Goal: Check status: Check status

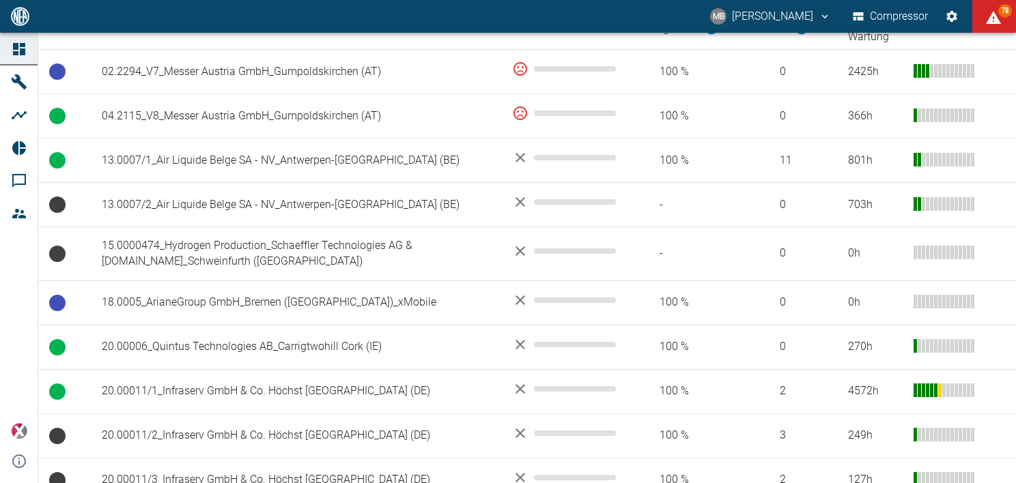
scroll to position [311, 0]
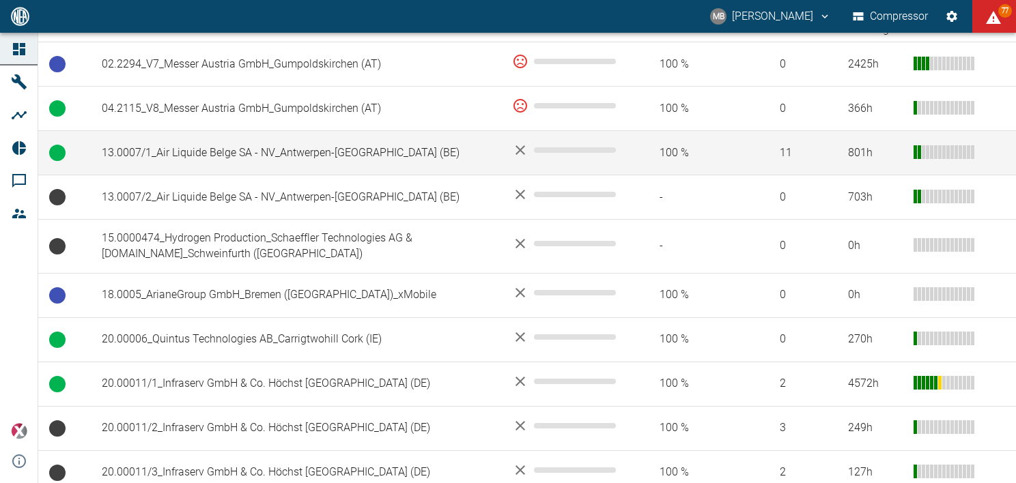
click at [325, 145] on td "13.0007/1_Air Liquide Belge SA - NV_Antwerpen-[GEOGRAPHIC_DATA] (BE)" at bounding box center [296, 153] width 410 height 44
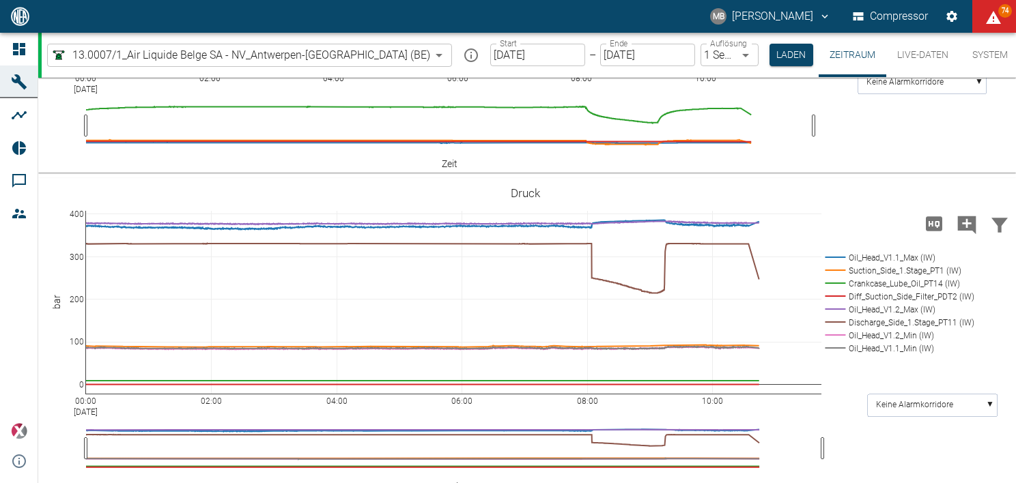
scroll to position [571, 0]
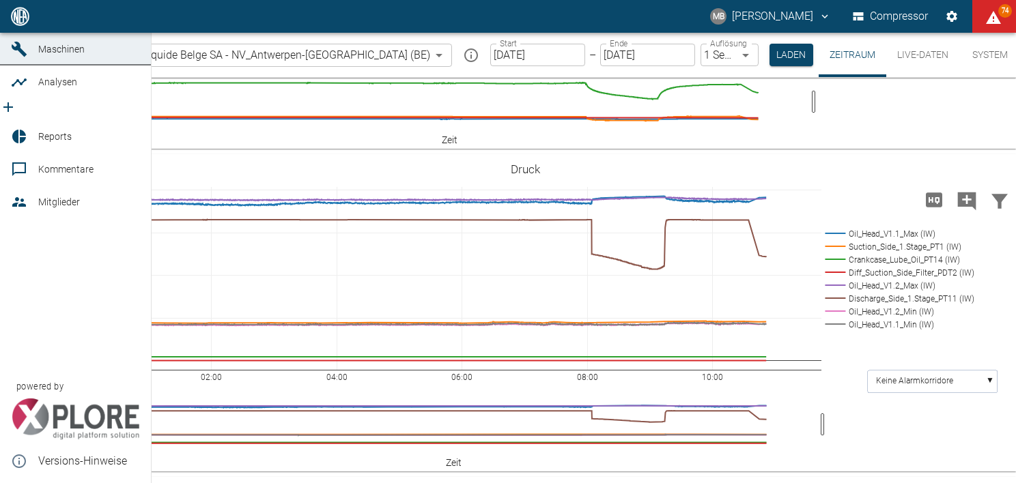
click at [57, 87] on span "Analysen" at bounding box center [57, 81] width 39 height 11
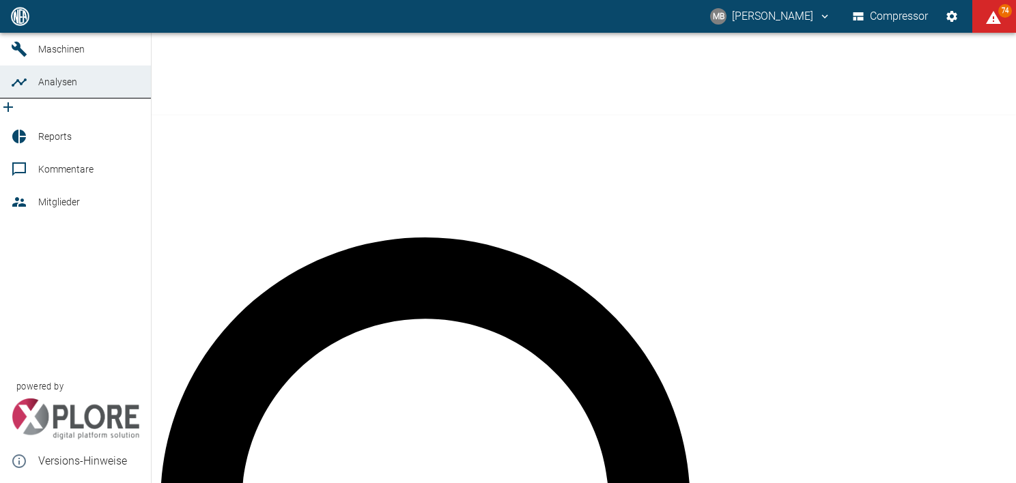
click at [26, 57] on icon at bounding box center [19, 49] width 16 height 16
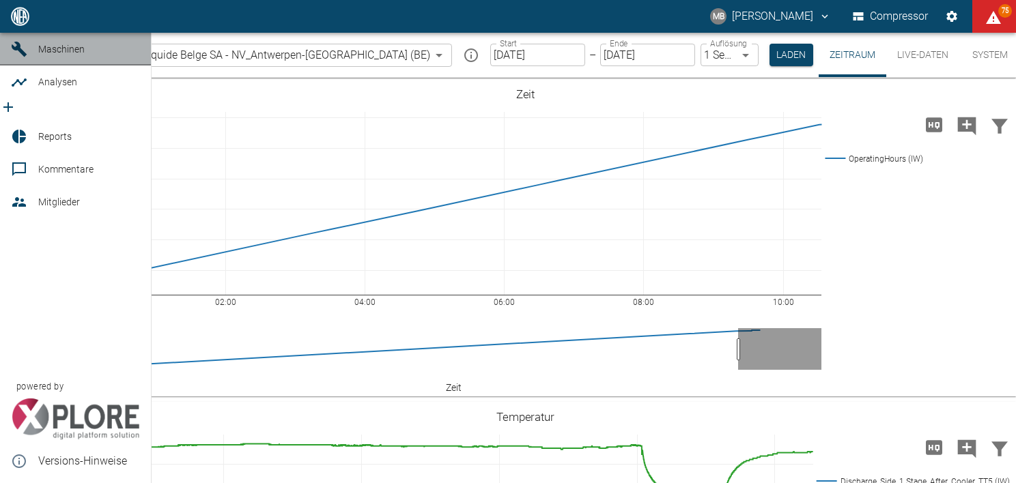
click at [21, 57] on icon at bounding box center [19, 49] width 16 height 16
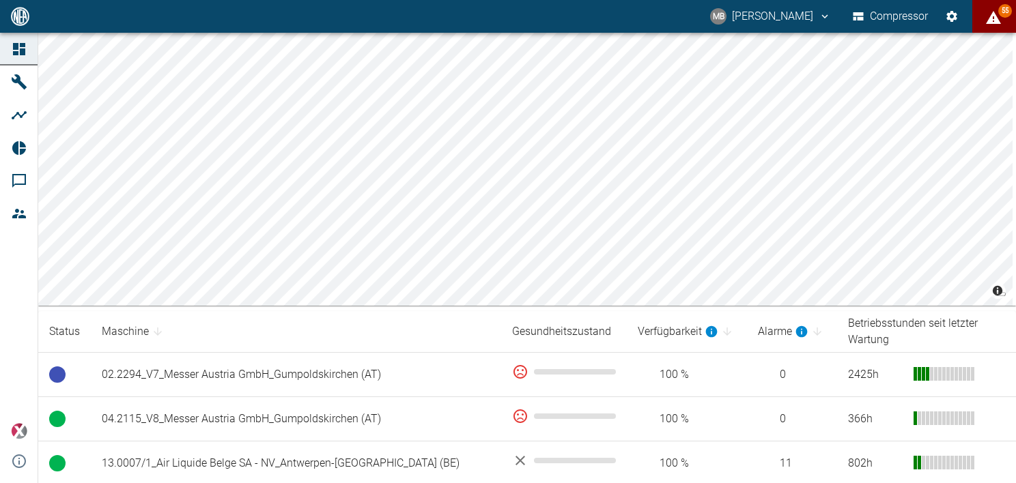
click at [1011, 30] on div "MB Maximilian Becker Compressor 55 Dashboard Maschinen Analysen Reports Komment…" at bounding box center [508, 241] width 1016 height 483
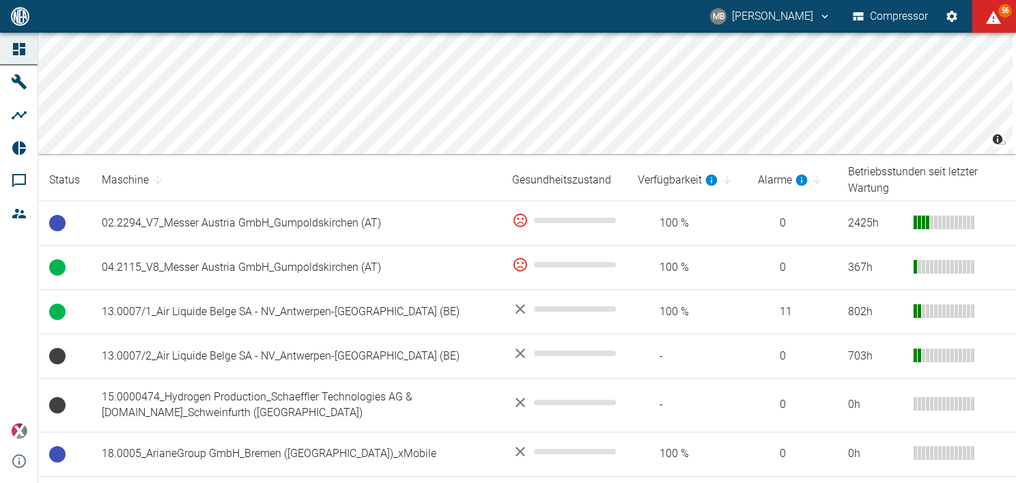
scroll to position [153, 0]
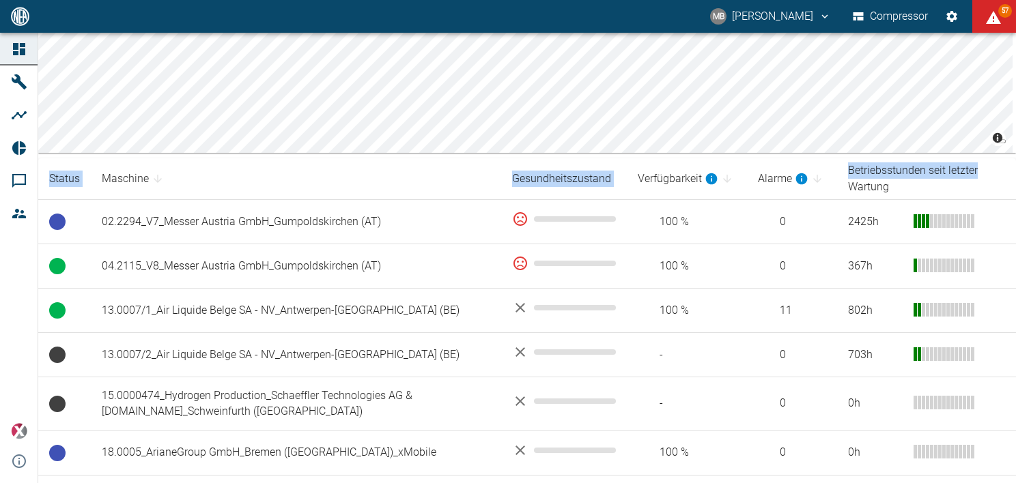
drag, startPoint x: 1011, startPoint y: 162, endPoint x: 1020, endPoint y: 201, distance: 39.9
click at [1015, 201] on html "MB [PERSON_NAME] Compressor 57 Dashboard Maschinen Analysen Reports Kommentare …" at bounding box center [508, 241] width 1016 height 483
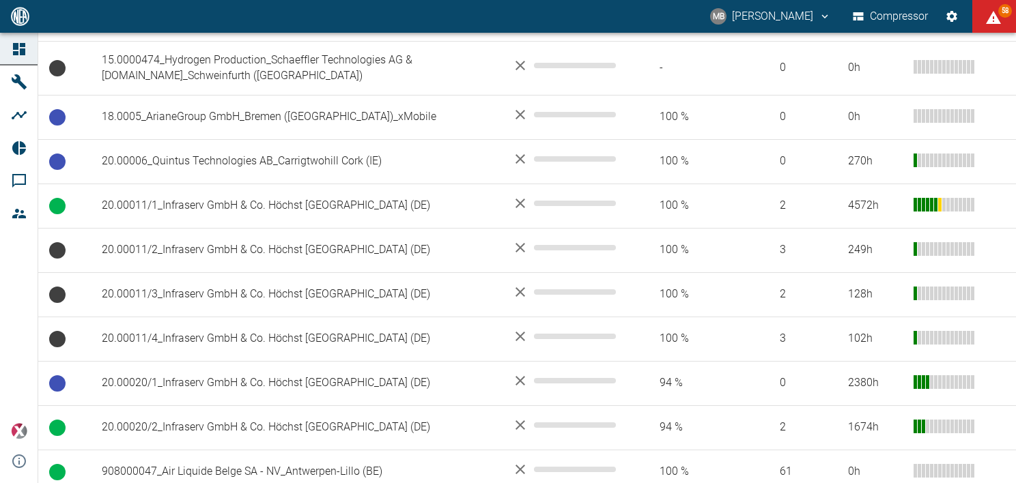
scroll to position [478, 0]
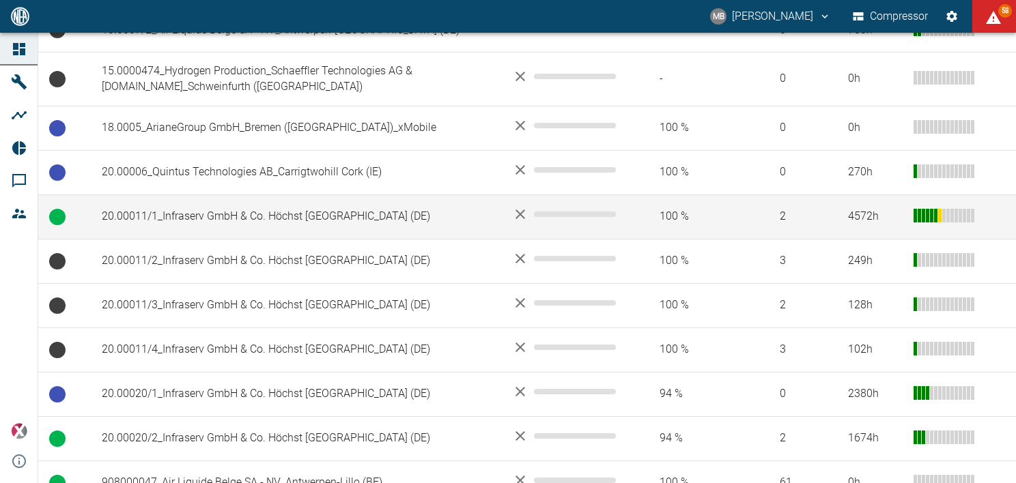
click at [298, 215] on td "20.00011/1_Infraserv GmbH & Co. Höchst [GEOGRAPHIC_DATA] ([GEOGRAPHIC_DATA])" at bounding box center [296, 217] width 410 height 44
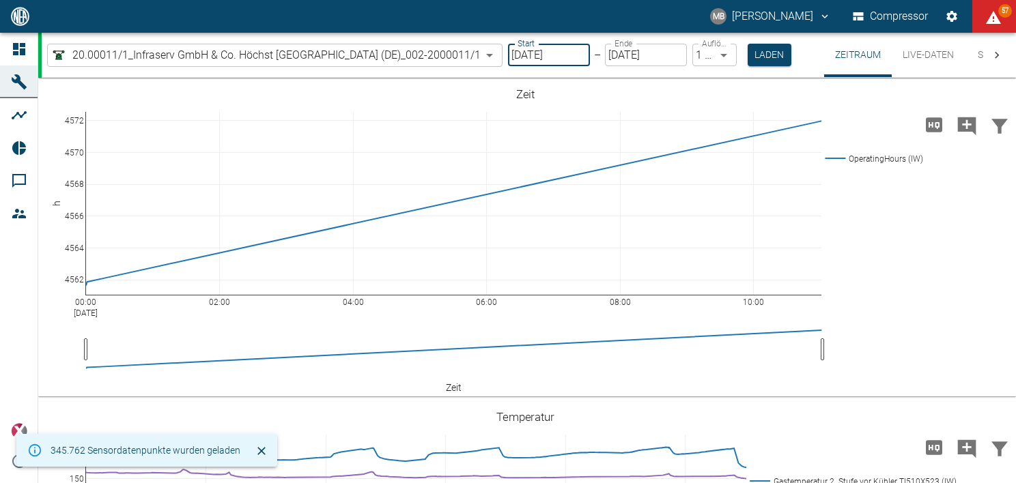
click at [542, 54] on input "[DATE]" at bounding box center [549, 55] width 82 height 23
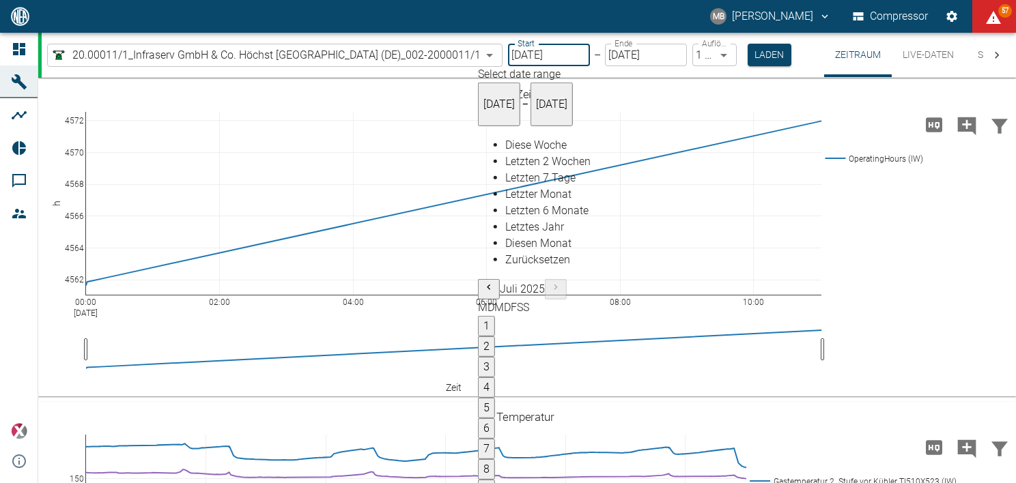
click at [483, 282] on icon "Previous month" at bounding box center [488, 287] width 11 height 11
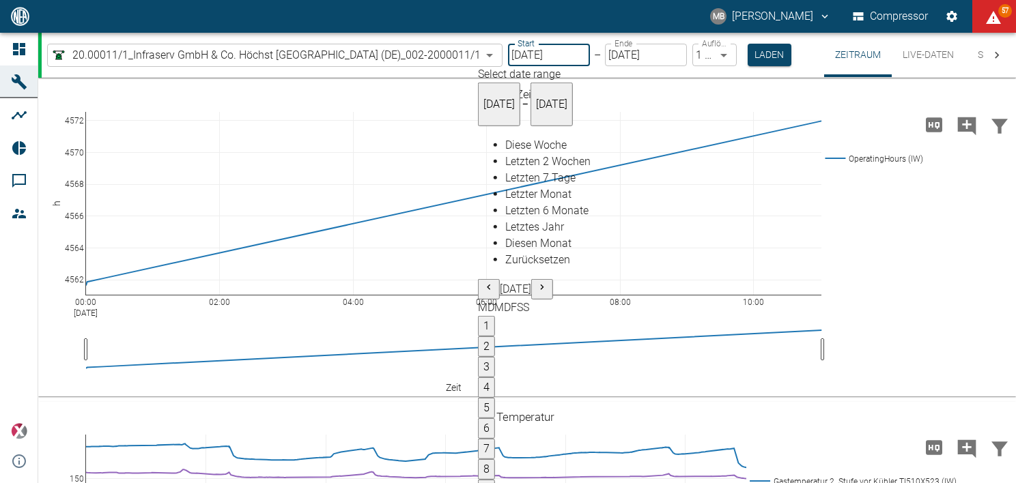
click at [483, 282] on icon "Previous month" at bounding box center [488, 287] width 11 height 11
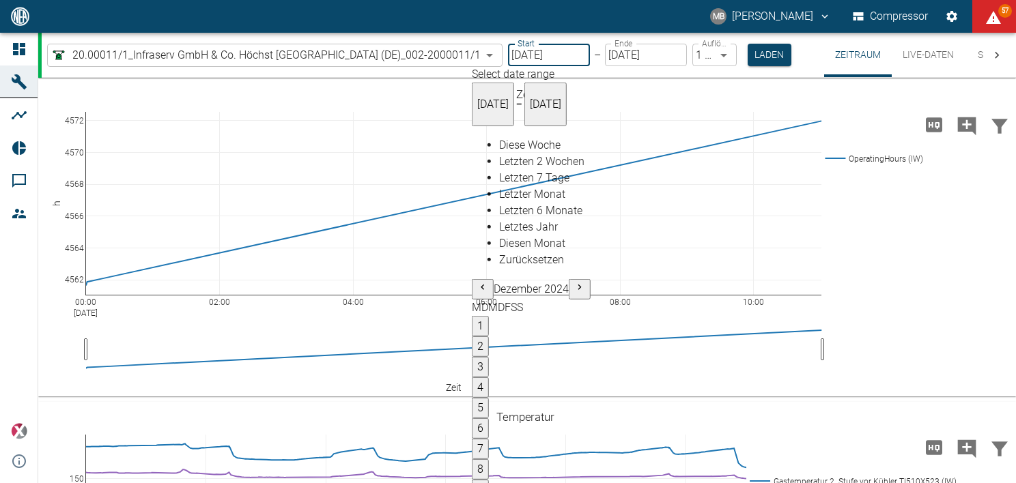
click at [477, 282] on icon "Previous month" at bounding box center [482, 287] width 11 height 11
click at [483, 282] on icon "Previous month" at bounding box center [488, 287] width 11 height 11
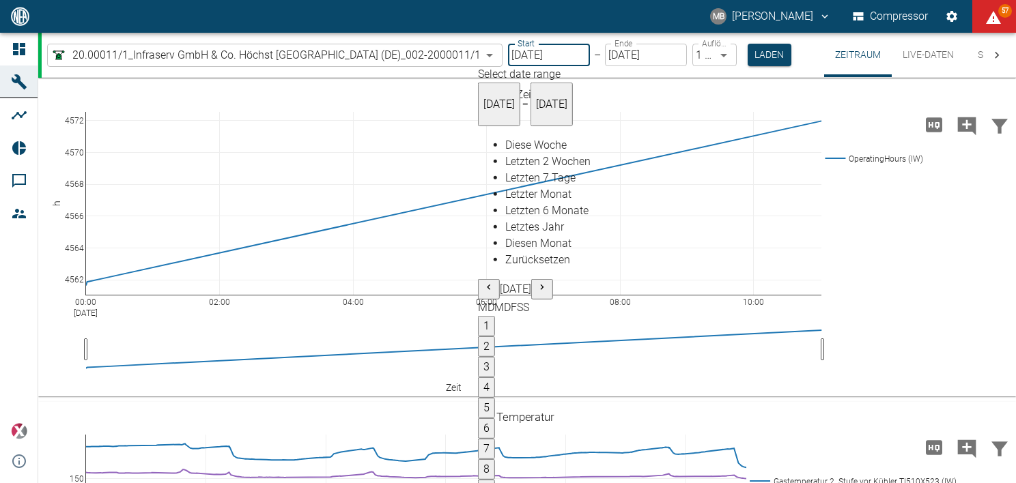
click at [483, 282] on icon "Previous month" at bounding box center [488, 287] width 11 height 11
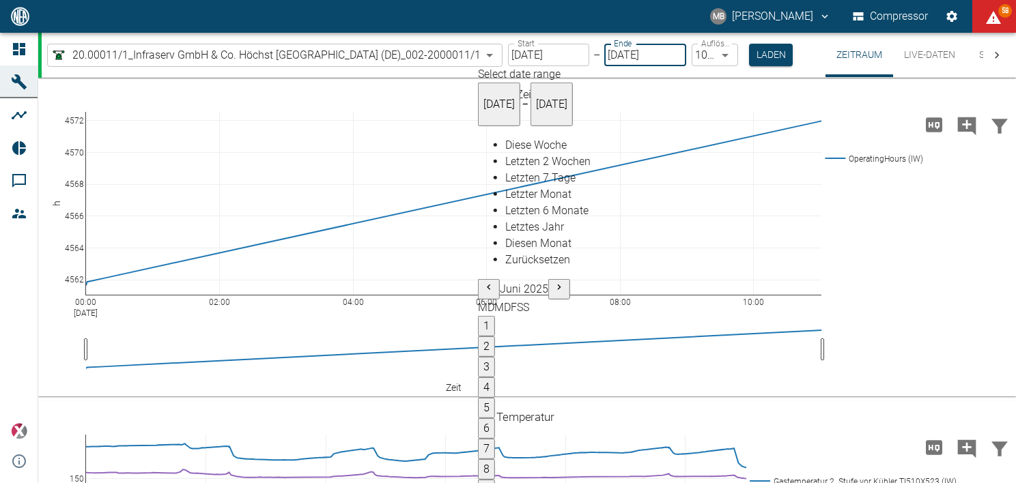
type input "01.11.2024"
type input "10min"
click at [483, 282] on icon "Previous month" at bounding box center [488, 287] width 11 height 11
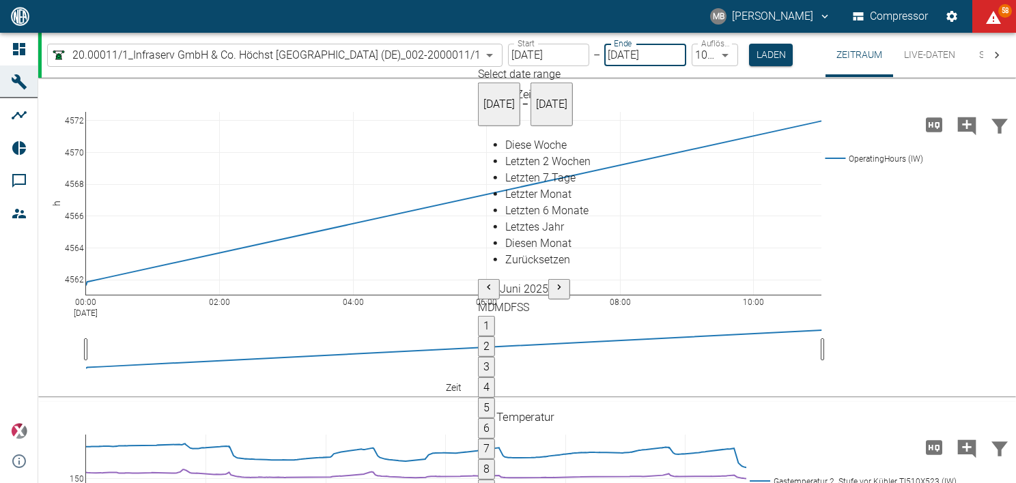
click at [483, 282] on icon "Previous month" at bounding box center [488, 287] width 11 height 11
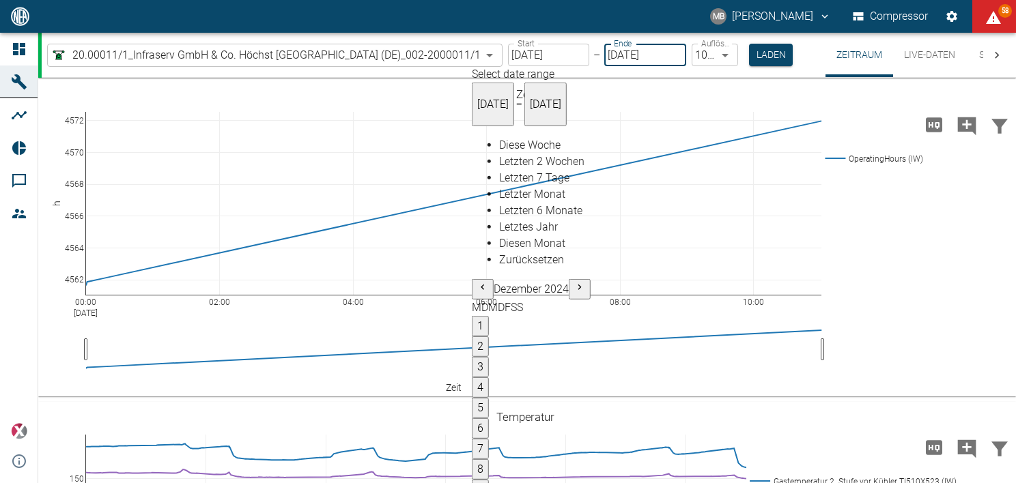
click at [477, 282] on icon "Previous month" at bounding box center [482, 287] width 11 height 11
click at [472, 439] on button "7" at bounding box center [480, 449] width 17 height 20
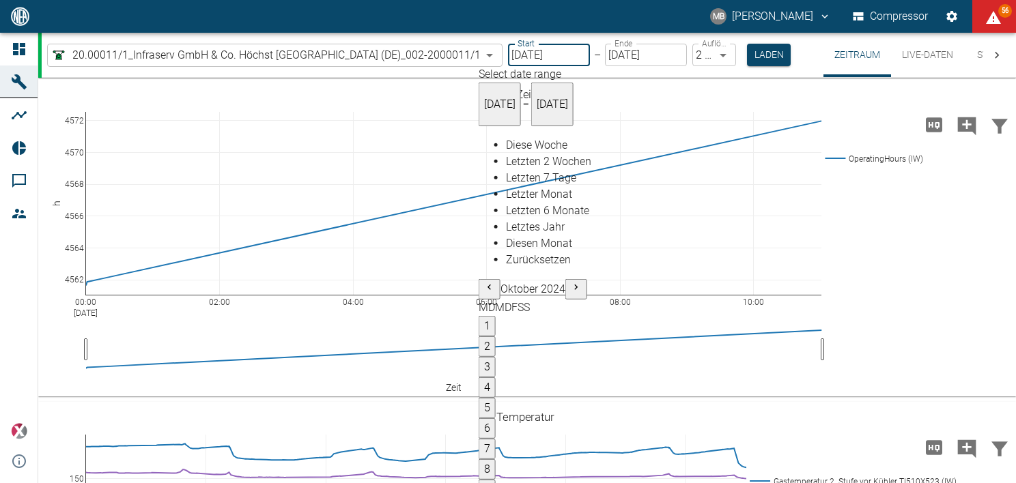
type input "07.11.2024"
type input "2min"
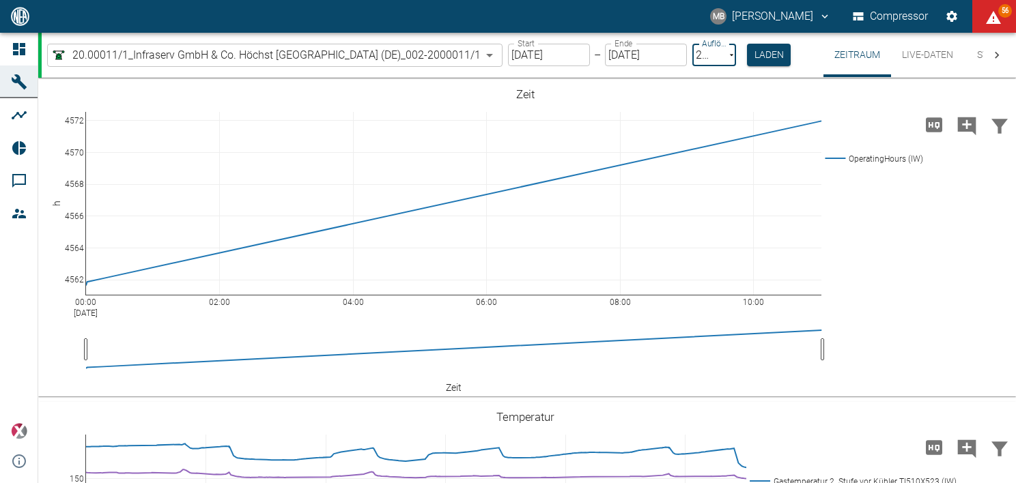
click at [727, 57] on body "MB Maximilian Becker Compressor 56 Dashboard Maschinen Analysen Reports Komment…" at bounding box center [508, 241] width 1016 height 483
click at [765, 59] on button "Laden" at bounding box center [769, 55] width 44 height 23
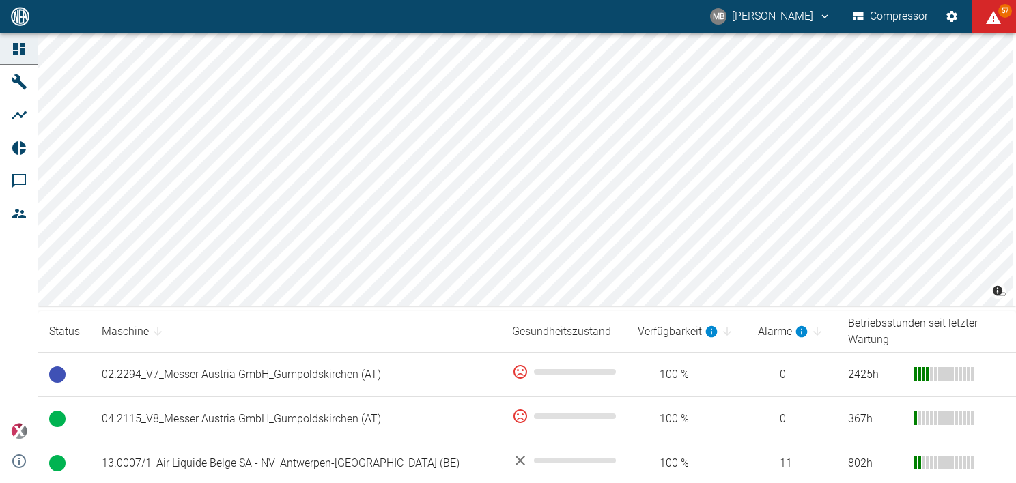
click at [1015, 98] on html "MB [PERSON_NAME] Compressor 57 Dashboard Maschinen Analysen Reports Kommentare …" at bounding box center [508, 241] width 1016 height 483
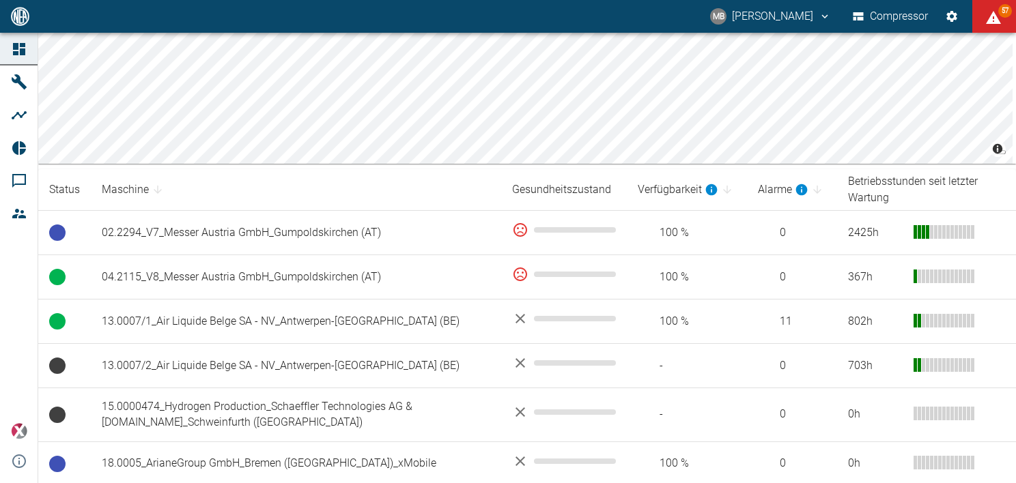
scroll to position [156, 0]
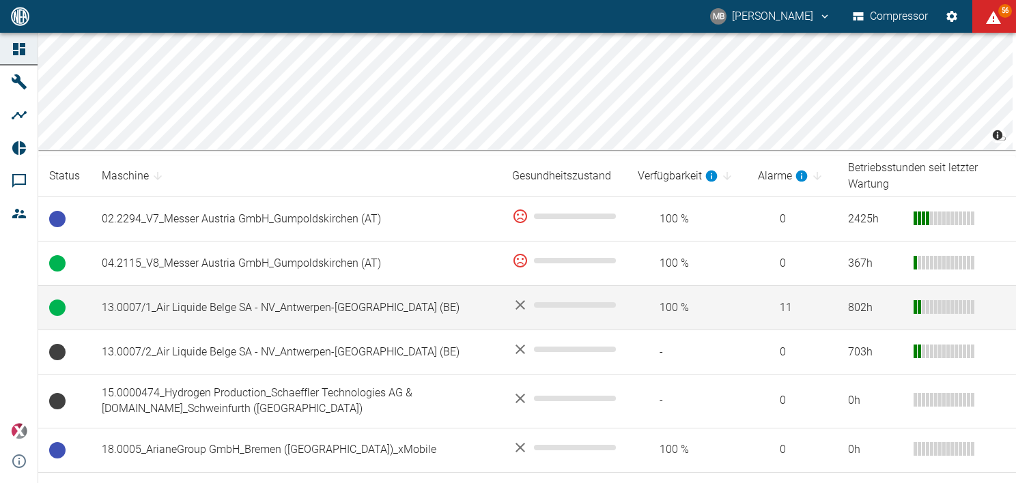
click at [190, 303] on td "13.0007/1_Air Liquide Belge SA - NV_Antwerpen-[GEOGRAPHIC_DATA] (BE)" at bounding box center [296, 308] width 410 height 44
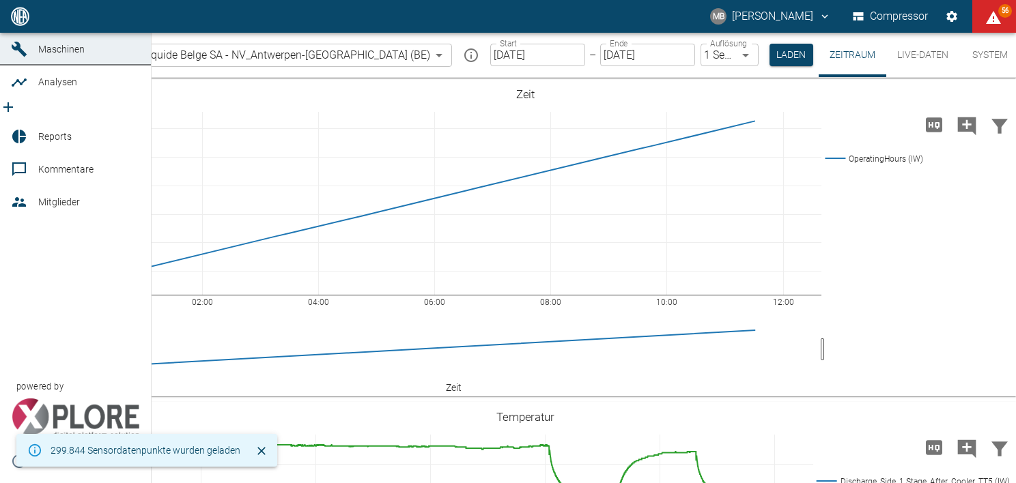
click at [19, 178] on icon at bounding box center [19, 169] width 16 height 16
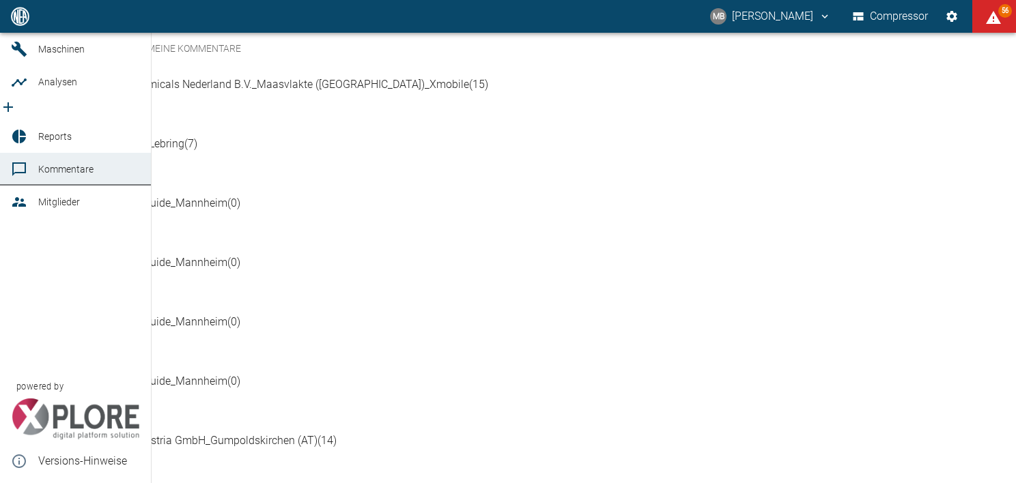
click at [38, 87] on span "Analysen" at bounding box center [57, 81] width 39 height 11
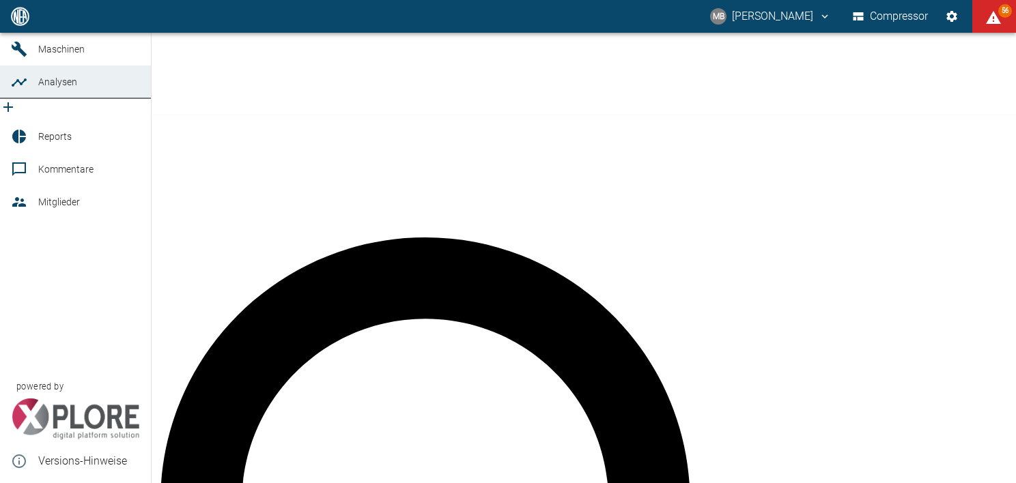
click at [49, 87] on span "Analysen" at bounding box center [57, 81] width 39 height 11
click at [42, 55] on span "Maschinen" at bounding box center [61, 49] width 46 height 11
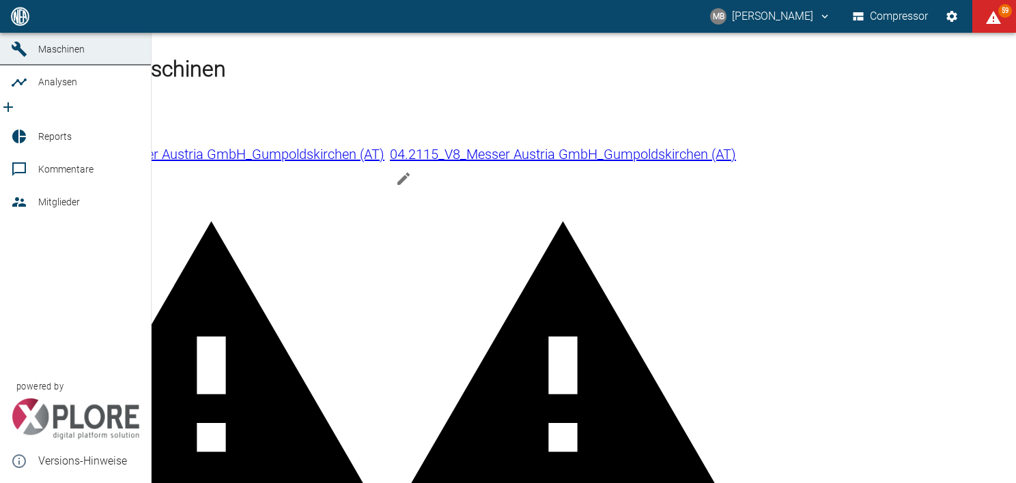
click at [16, 91] on icon at bounding box center [19, 82] width 16 height 16
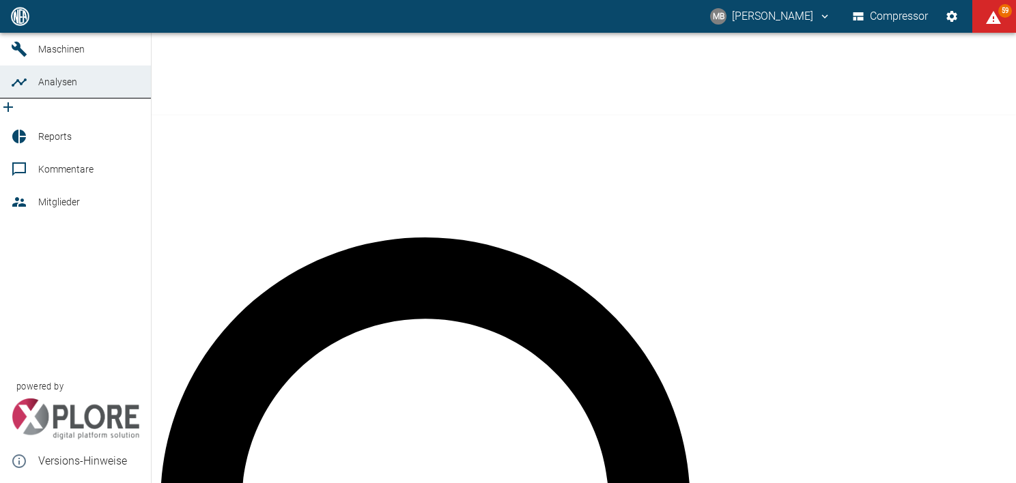
click at [74, 87] on span "Analysen" at bounding box center [57, 81] width 39 height 11
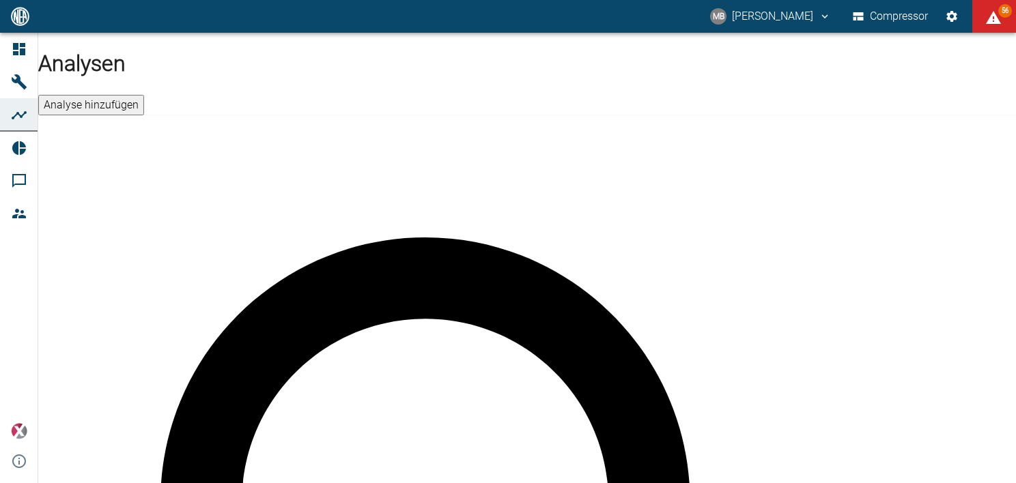
click at [144, 95] on button "Analyse hinzufügen" at bounding box center [91, 105] width 106 height 20
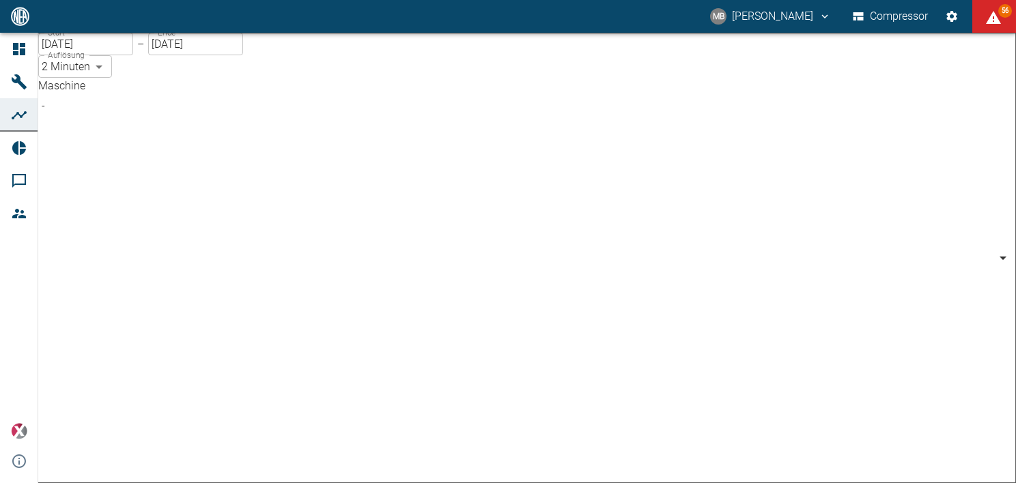
click at [220, 126] on body "MB [PERSON_NAME] Compressor 56 Dashboard Maschinen Analysen Reports Kommentare …" at bounding box center [508, 241] width 1016 height 483
type input "259bb4d1-24a0-4d0a-9cdd-a1b37587fdca"
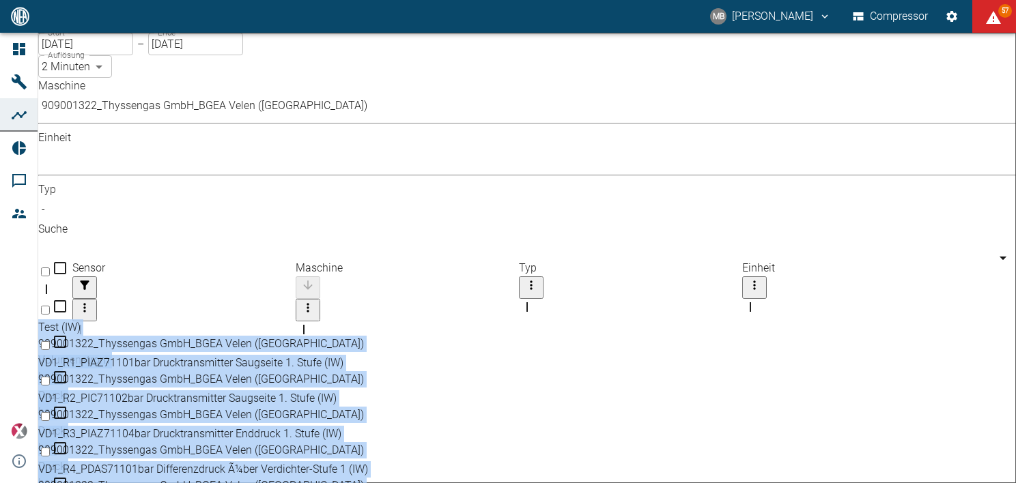
drag, startPoint x: 991, startPoint y: 212, endPoint x: 991, endPoint y: 197, distance: 14.3
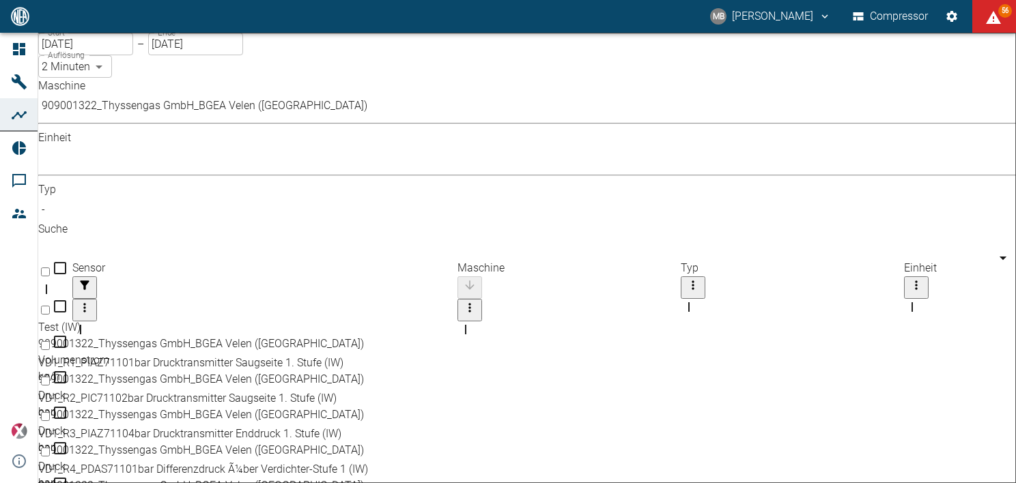
drag, startPoint x: 313, startPoint y: 158, endPoint x: 475, endPoint y: 298, distance: 214.0
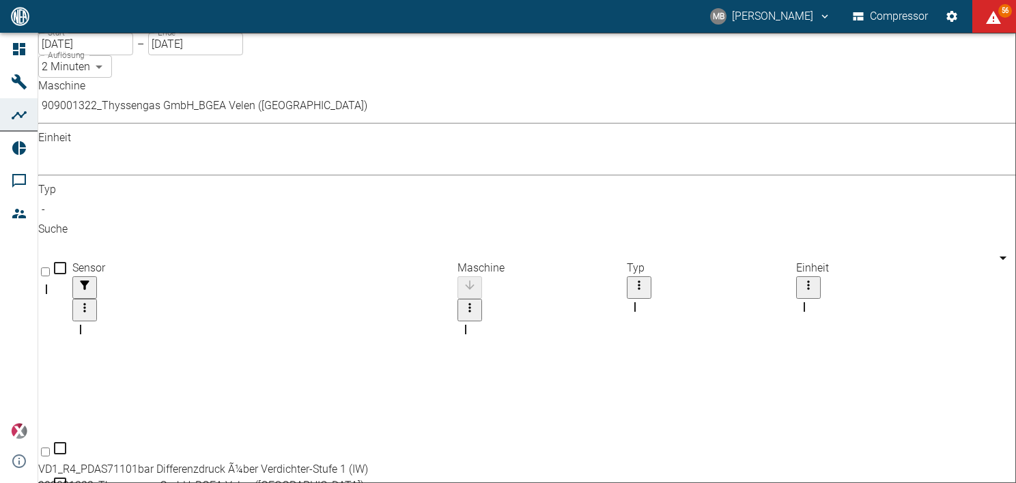
scroll to position [197, 0]
click at [683, 238] on input "text" at bounding box center [530, 249] width 985 height 23
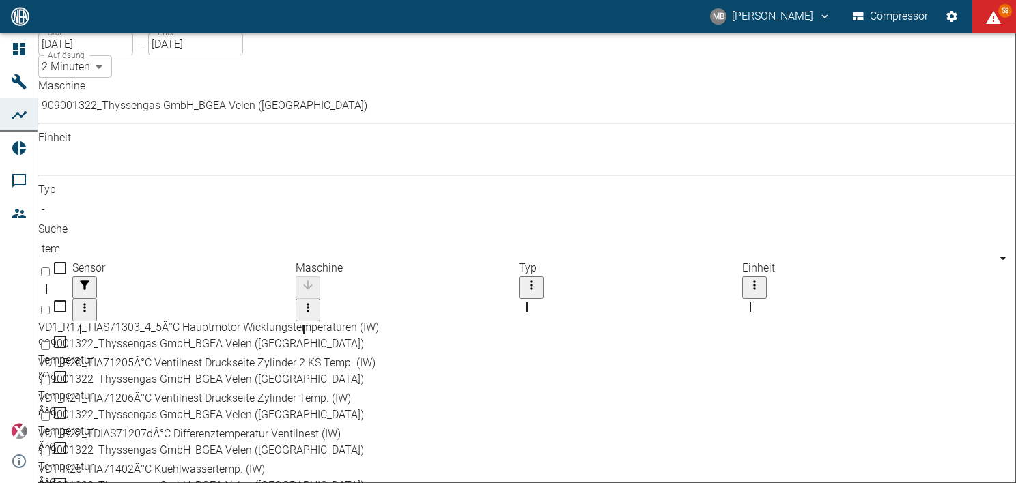
type input "tem"
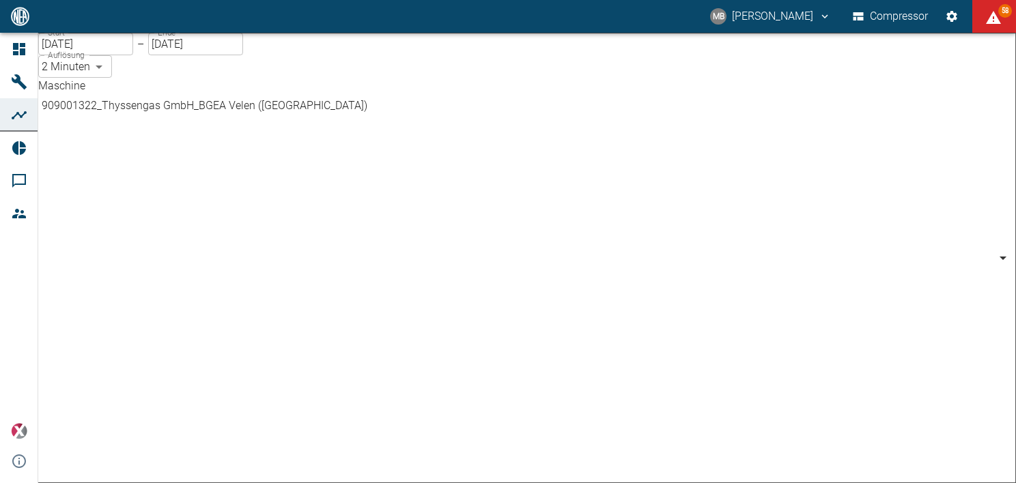
click at [228, 120] on body "MB [PERSON_NAME] Compressor 58 Dashboard Maschinen Analysen Reports Kommentare …" at bounding box center [508, 241] width 1016 height 483
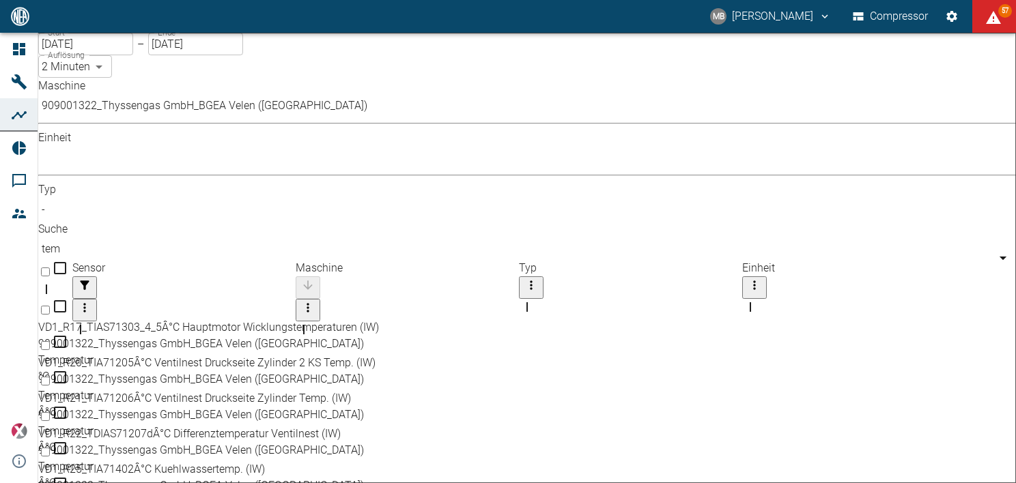
drag, startPoint x: 643, startPoint y: 113, endPoint x: 497, endPoint y: 139, distance: 147.7
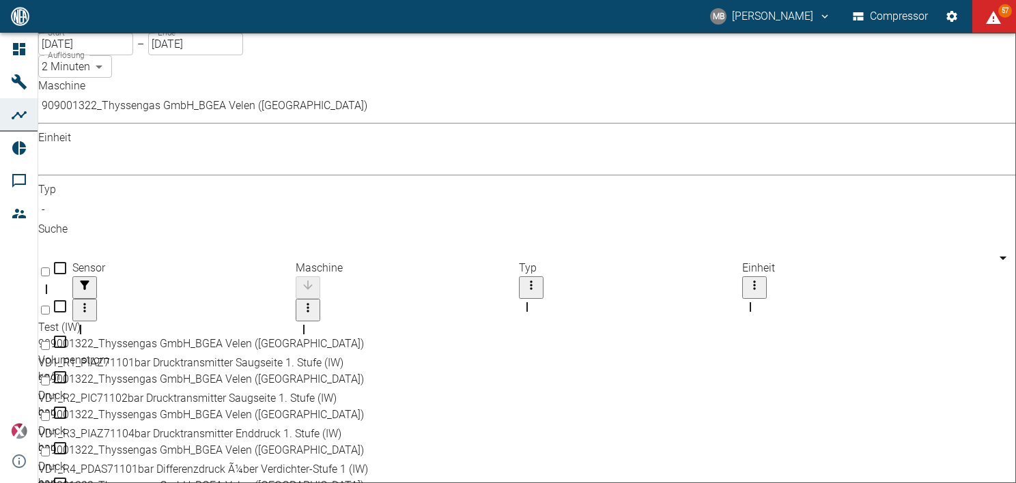
click at [214, 120] on body "MB [PERSON_NAME] Compressor 57 Dashboard Maschinen Analysen Reports Kommentare …" at bounding box center [508, 241] width 1016 height 483
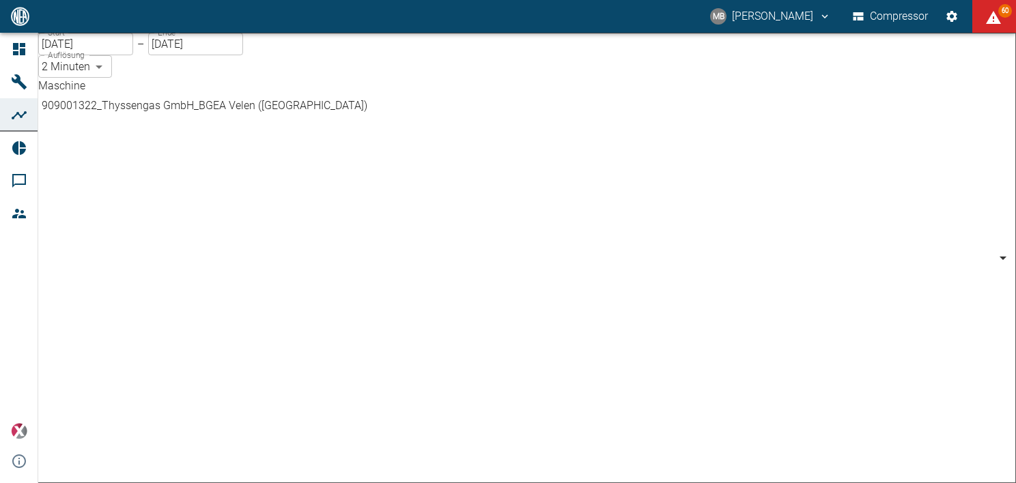
scroll to position [404, 0]
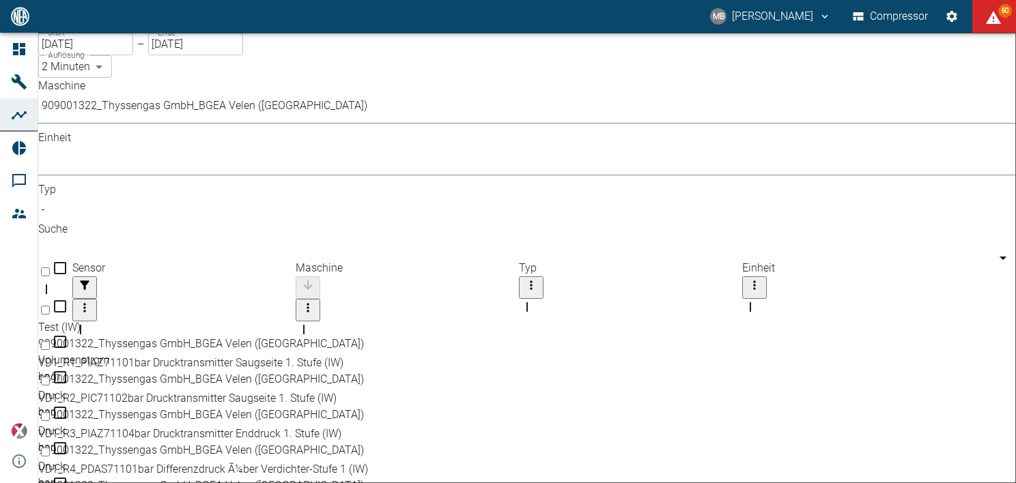
drag, startPoint x: 992, startPoint y: 186, endPoint x: 1022, endPoint y: 185, distance: 30.1
click at [1015, 185] on html "MB [PERSON_NAME] Compressor 60 Dashboard Maschinen Analysen Reports Kommentare …" at bounding box center [508, 241] width 1016 height 483
click at [658, 238] on input "text" at bounding box center [530, 249] width 985 height 23
type input "temp"
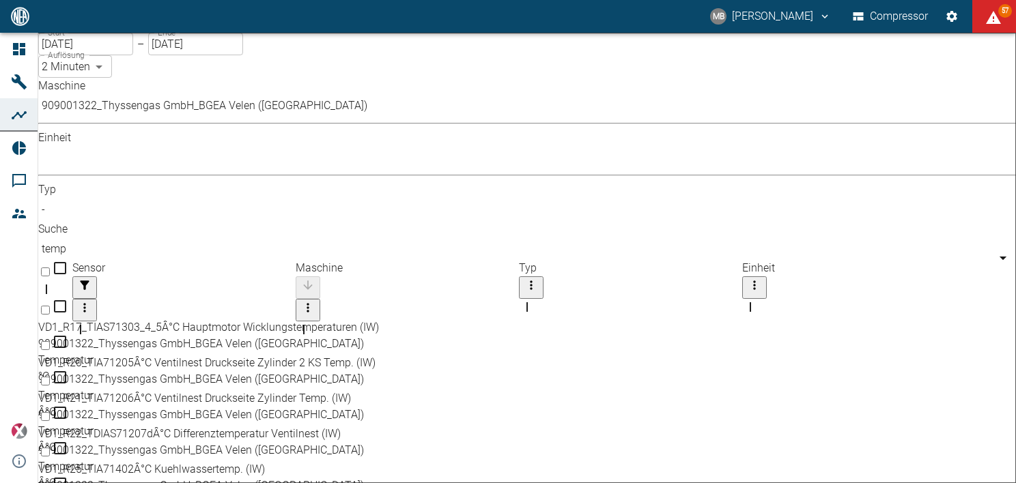
click at [50, 412] on input "Select row" at bounding box center [45, 416] width 9 height 9
checkbox input "false"
checkbox input "true"
click at [222, 120] on body "MB [PERSON_NAME] Compressor 57 Dashboard Maschinen Analysen Reports Kommentare …" at bounding box center [508, 241] width 1016 height 483
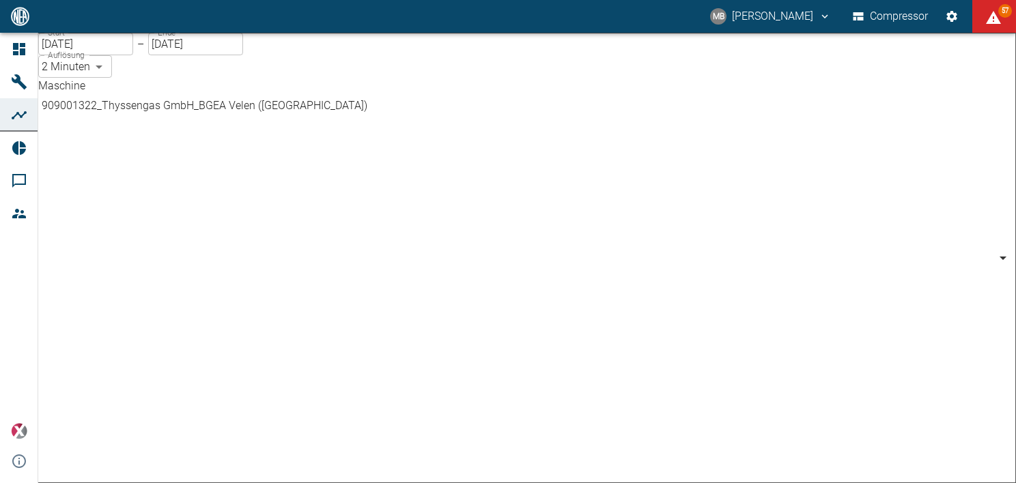
scroll to position [423, 0]
type input "d323cb37-0897-47d8-890e-65236b20deb2"
click at [213, 130] on body "MB [PERSON_NAME] Compressor 60 Dashboard Maschinen Analysen Reports Kommentare …" at bounding box center [508, 241] width 1016 height 483
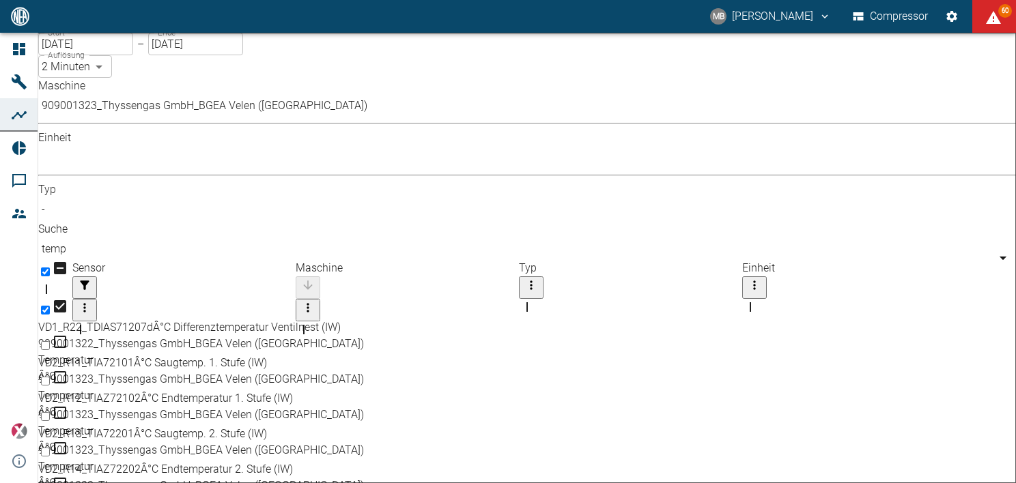
click at [669, 238] on input "temp" at bounding box center [530, 249] width 985 height 23
click at [50, 341] on input "Select row" at bounding box center [45, 345] width 9 height 9
checkbox input "true"
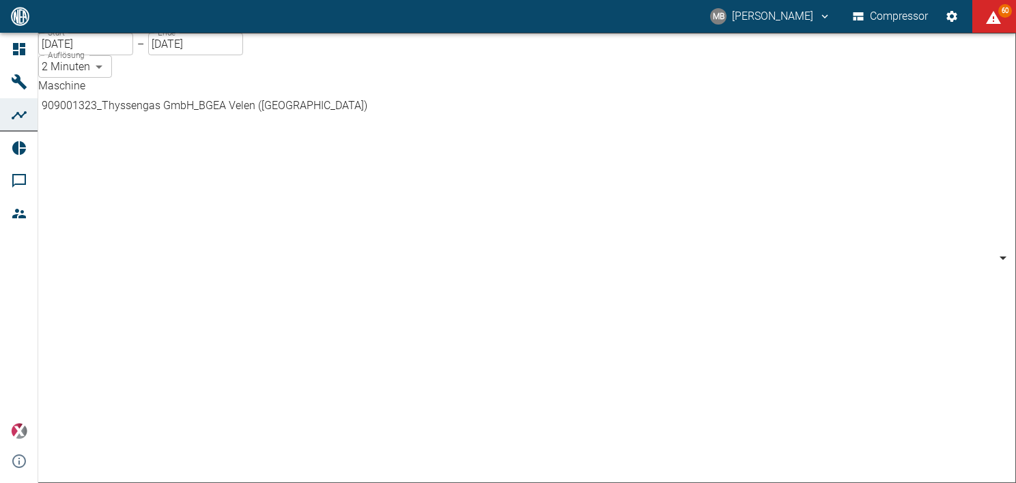
click at [222, 116] on body "MB [PERSON_NAME] Compressor 60 Dashboard Maschinen Analysen Reports Kommentare …" at bounding box center [508, 241] width 1016 height 483
type input "844eaeab-9828-4312-bce0-6553bba898d4"
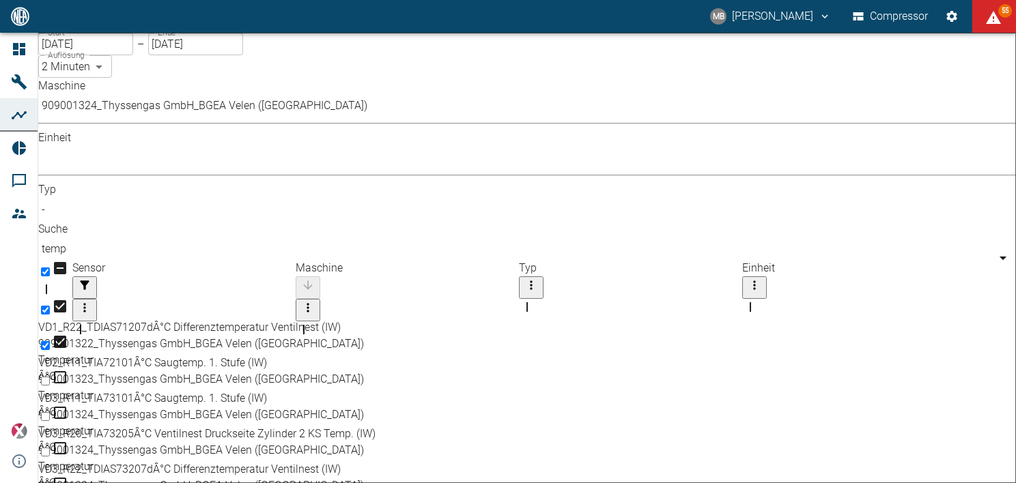
click at [671, 238] on input "temp" at bounding box center [530, 249] width 985 height 23
click at [50, 377] on input "Select row" at bounding box center [45, 381] width 9 height 9
checkbox input "true"
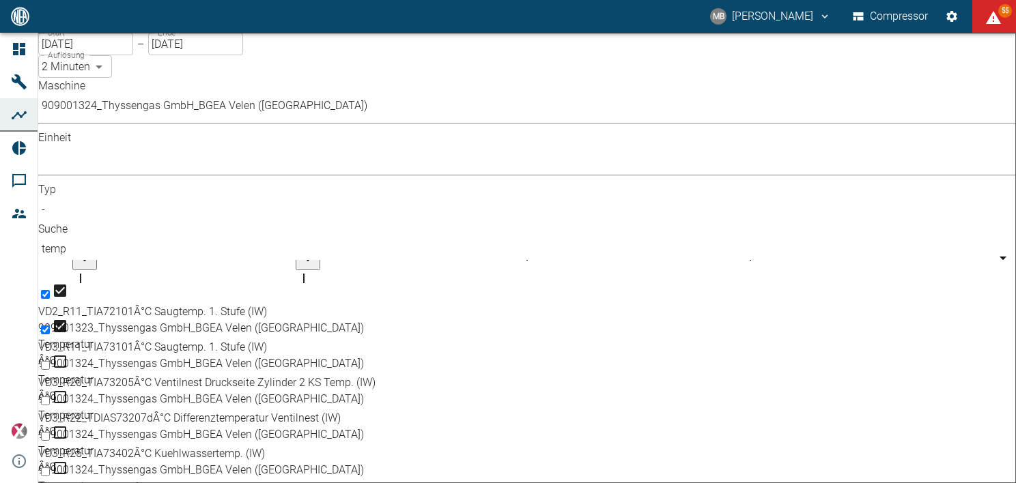
scroll to position [161, 0]
drag, startPoint x: 1011, startPoint y: 268, endPoint x: 1011, endPoint y: 402, distance: 134.5
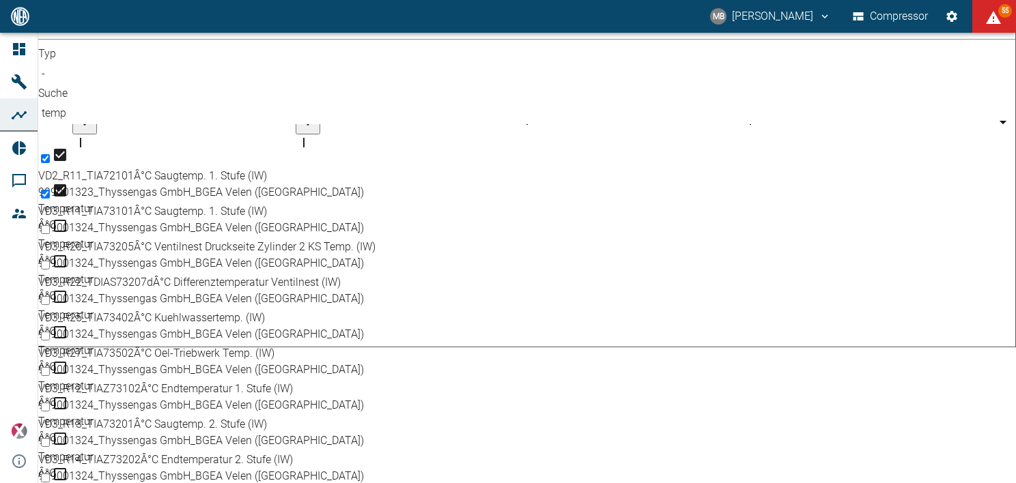
scroll to position [137, 0]
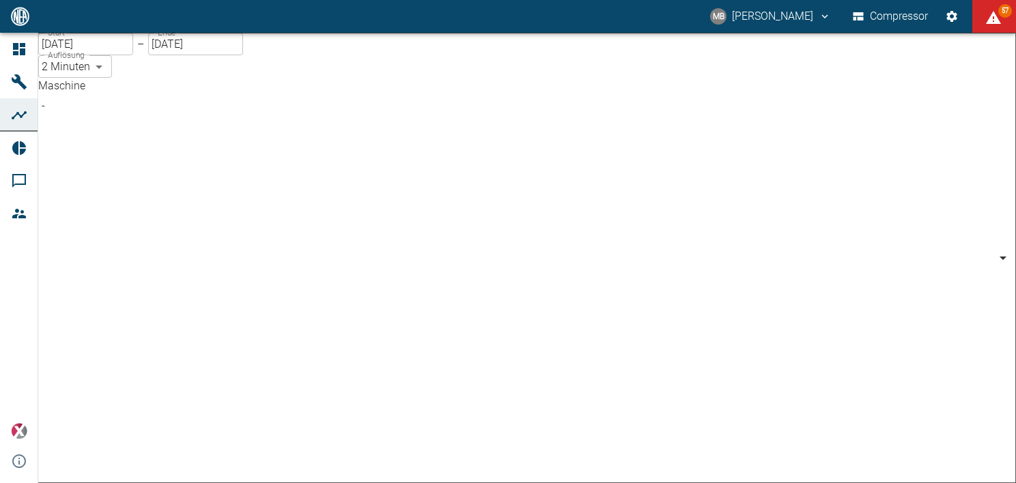
click at [220, 120] on body "MB [PERSON_NAME] Compressor 57 Dashboard Maschinen Analysen Reports Kommentare …" at bounding box center [508, 241] width 1016 height 483
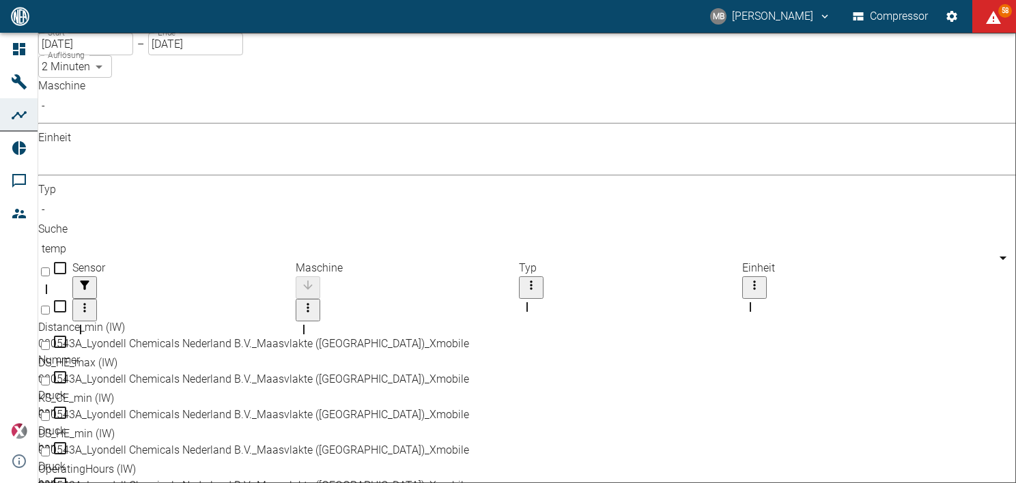
click at [672, 238] on input "temp" at bounding box center [530, 249] width 985 height 23
type input "t"
type input "844eaeab-9828-4312-bce0-6553bba898d4"
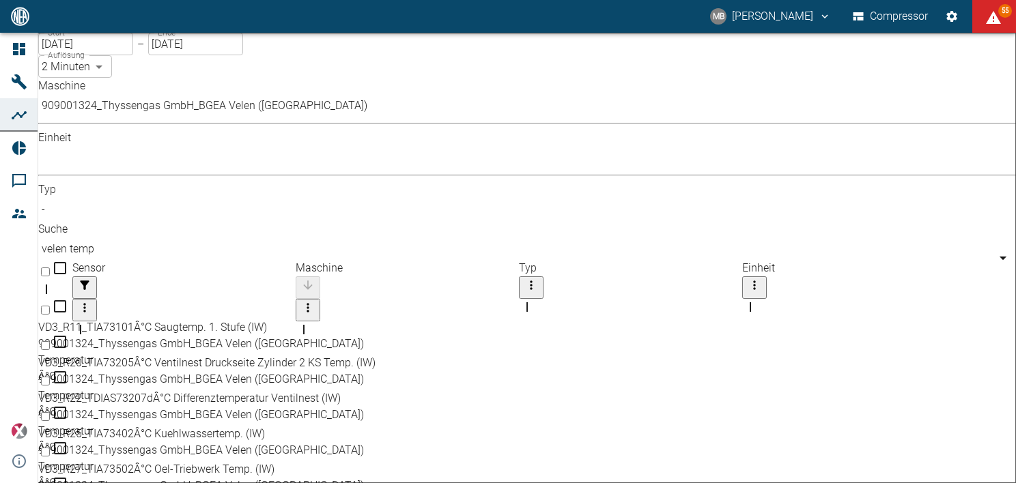
type input "velen temp"
click at [219, 123] on body "MB [PERSON_NAME] Compressor 55 Dashboard Maschinen Analysen Reports Kommentare …" at bounding box center [508, 241] width 1016 height 483
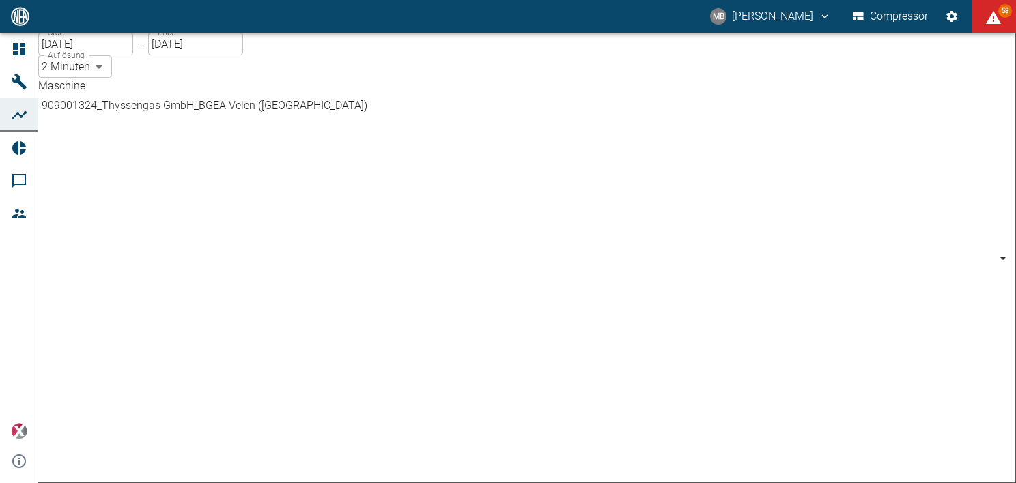
scroll to position [0, 0]
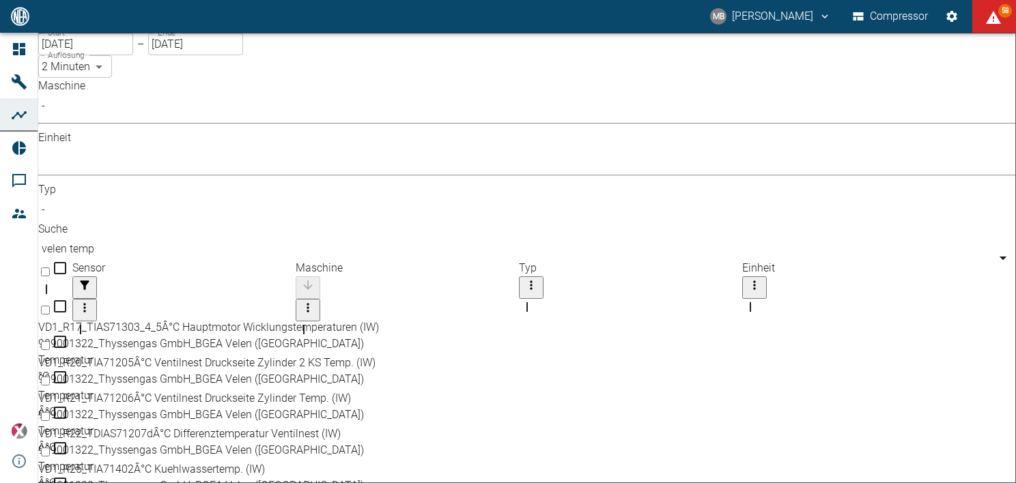
click at [697, 238] on input "velen temp" at bounding box center [530, 249] width 985 height 23
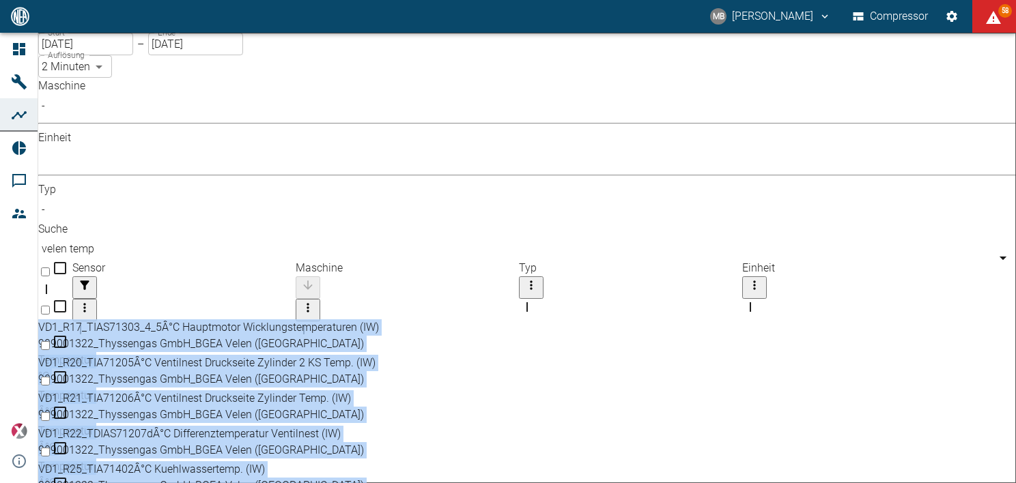
drag, startPoint x: 991, startPoint y: 197, endPoint x: 987, endPoint y: 252, distance: 55.4
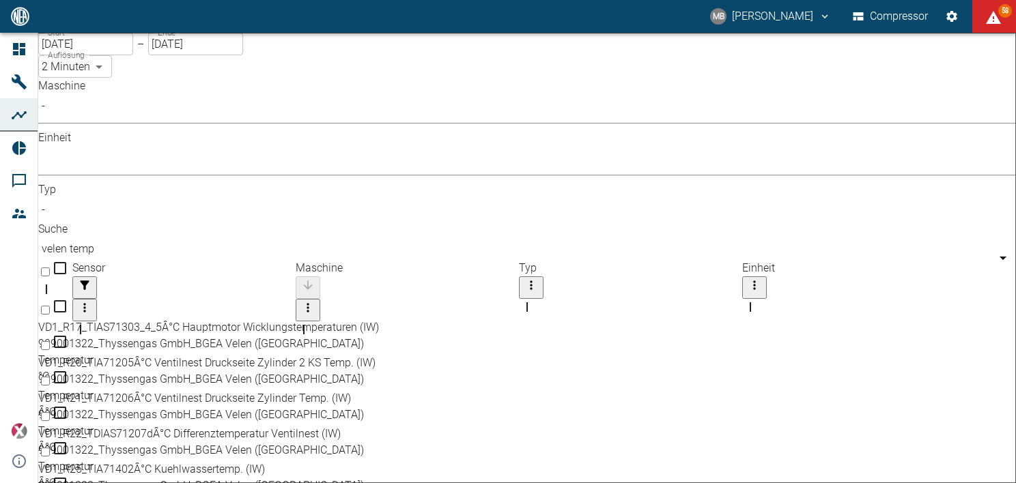
drag, startPoint x: 987, startPoint y: 252, endPoint x: 941, endPoint y: 125, distance: 135.2
click at [941, 125] on div "Maschine - ​ Einheit ​ ​ Typ - ​ Suche velen temp ​" at bounding box center [527, 169] width 978 height 182
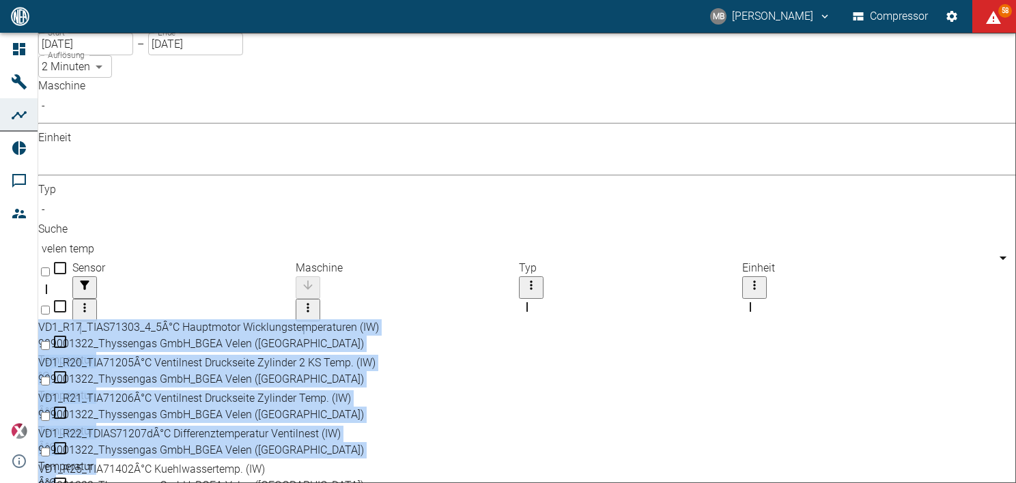
drag, startPoint x: 991, startPoint y: 205, endPoint x: 980, endPoint y: 311, distance: 107.1
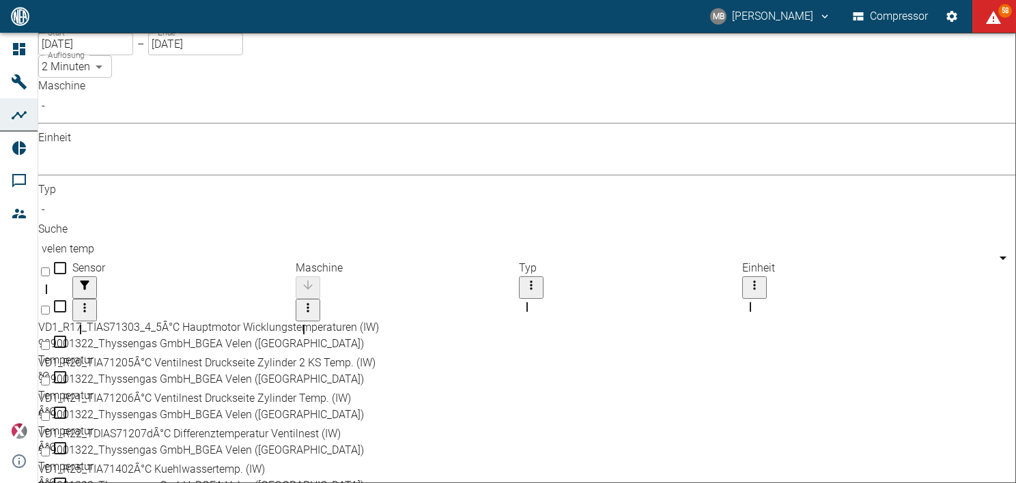
drag, startPoint x: 980, startPoint y: 311, endPoint x: 952, endPoint y: 104, distance: 209.5
click at [952, 104] on div "Maschine - ​ Einheit ​ ​ Typ - ​ Suche velen temp ​" at bounding box center [527, 169] width 978 height 182
drag, startPoint x: 676, startPoint y: 127, endPoint x: 635, endPoint y: 128, distance: 41.0
click at [635, 238] on input "velen temp" at bounding box center [530, 249] width 985 height 23
type input "velen press"
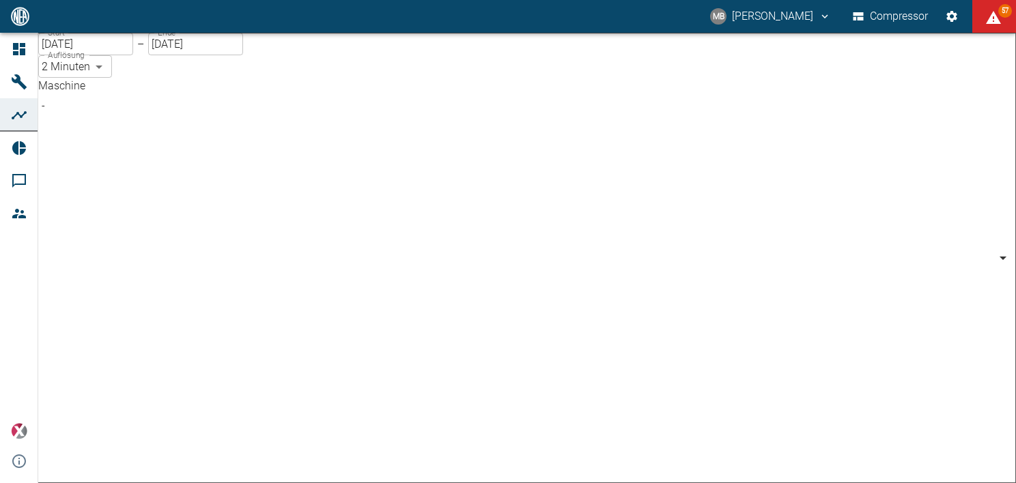
click at [225, 120] on body "MB [PERSON_NAME] Compressor 57 Dashboard Maschinen Analysen Reports Kommentare …" at bounding box center [508, 241] width 1016 height 483
drag, startPoint x: 471, startPoint y: 174, endPoint x: 464, endPoint y: 178, distance: 7.6
drag, startPoint x: 464, startPoint y: 178, endPoint x: 464, endPoint y: 219, distance: 41.0
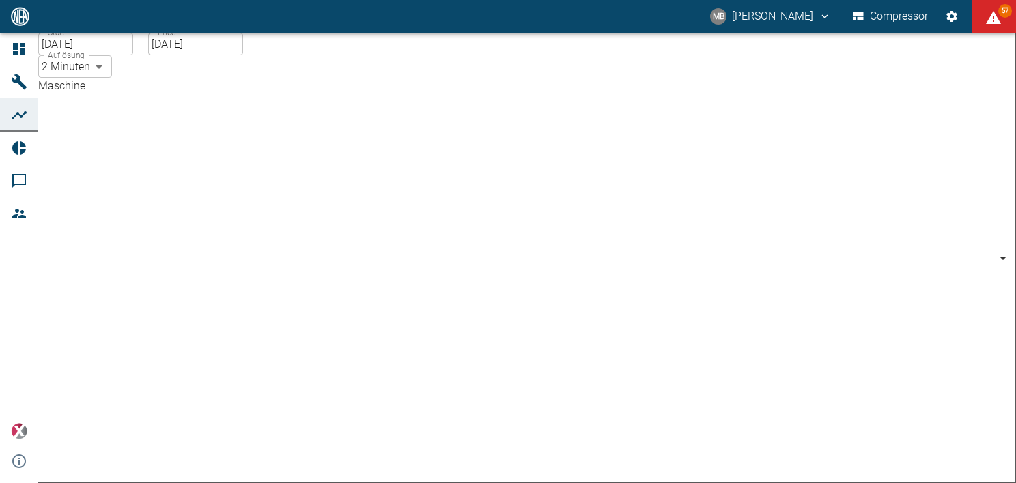
scroll to position [225, 0]
drag, startPoint x: 459, startPoint y: 229, endPoint x: 410, endPoint y: 448, distance: 223.8
click at [222, 120] on body "MB [PERSON_NAME] Compressor 56 Dashboard Maschinen Analysen Reports Kommentare …" at bounding box center [508, 241] width 1016 height 483
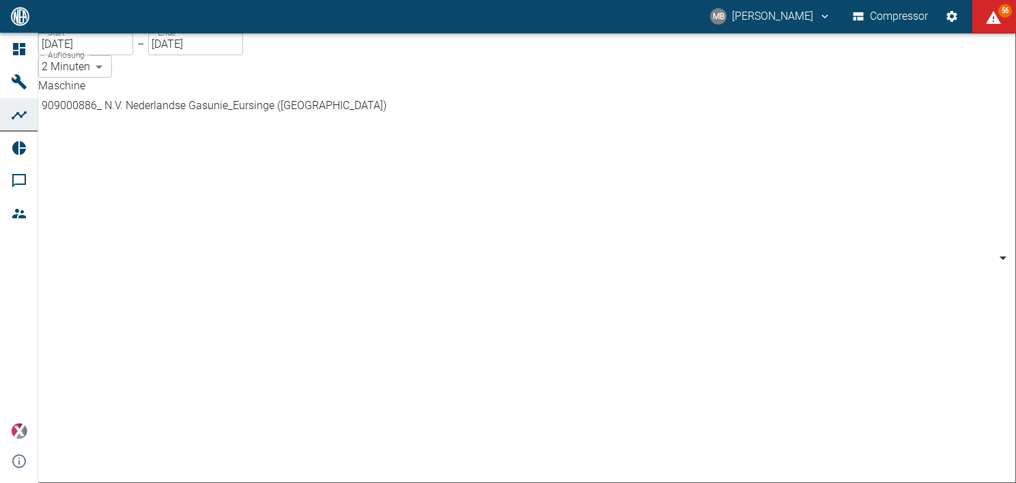
scroll to position [399, 0]
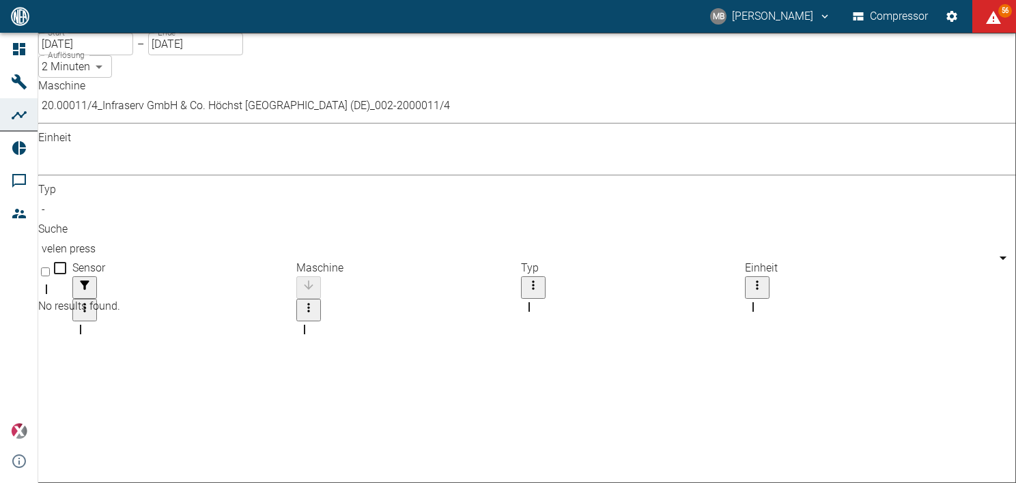
click at [220, 120] on body "MB [PERSON_NAME] Compressor 56 Dashboard Maschinen Analysen Reports Kommentare …" at bounding box center [508, 241] width 1016 height 483
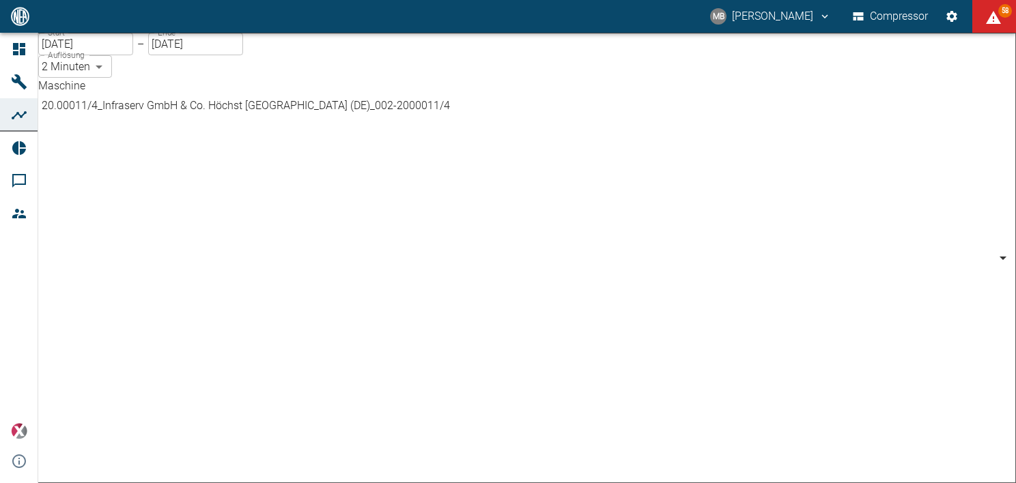
scroll to position [361, 0]
type input "259bb4d1-24a0-4d0a-9cdd-a1b37587fdca"
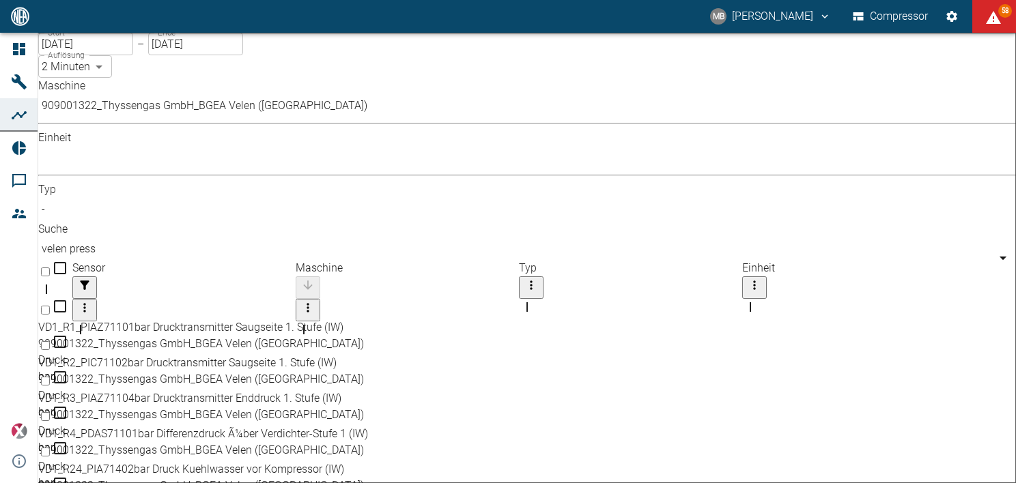
click at [676, 238] on input "velen press" at bounding box center [530, 249] width 985 height 23
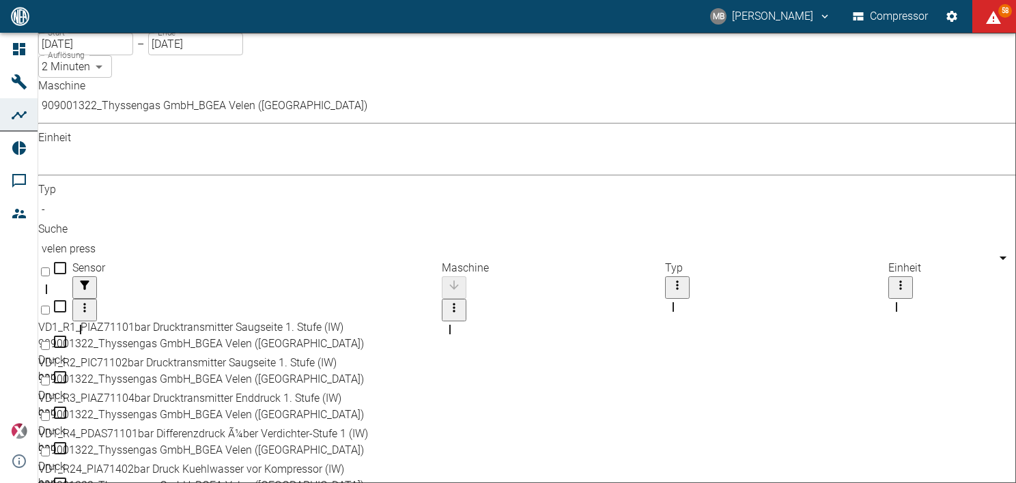
drag, startPoint x: 315, startPoint y: 154, endPoint x: 505, endPoint y: 214, distance: 198.9
click at [505, 260] on div "Sensor Maschine Typ Einheit VD1_R1_PIAZ71101bar Drucktransmitter Saugseite 1. S…" at bounding box center [527, 492] width 978 height 464
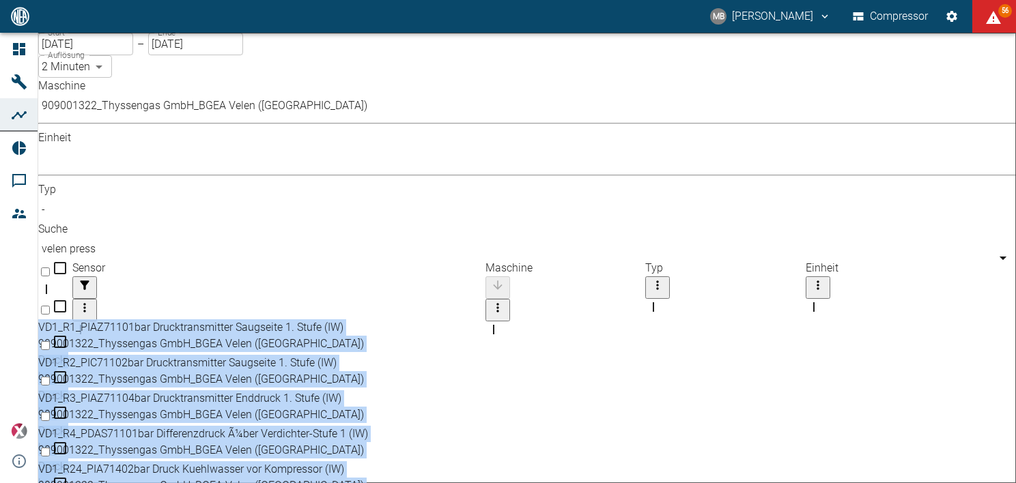
drag, startPoint x: 992, startPoint y: 179, endPoint x: 990, endPoint y: 236, distance: 56.7
drag, startPoint x: 990, startPoint y: 236, endPoint x: 948, endPoint y: 148, distance: 97.7
click at [948, 260] on div "Einheit" at bounding box center [886, 268] width 160 height 16
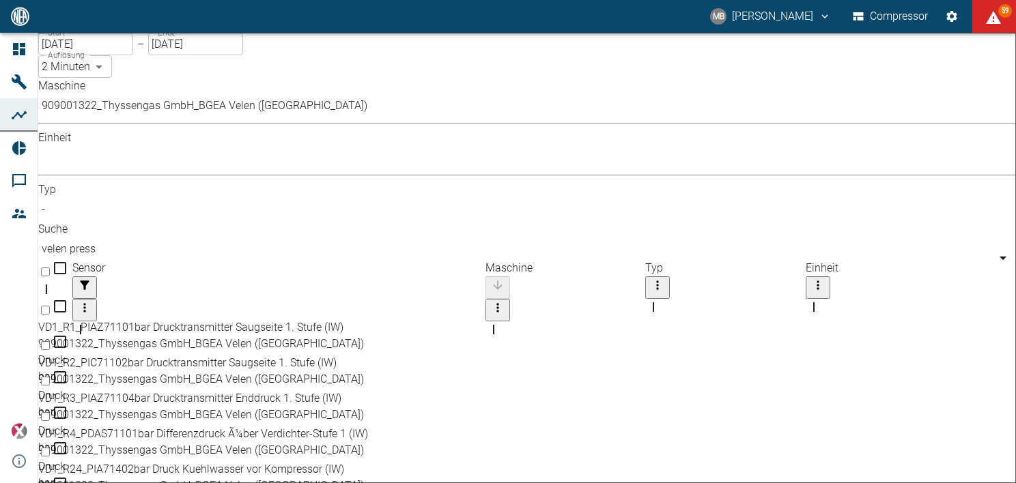
drag, startPoint x: 637, startPoint y: 123, endPoint x: 690, endPoint y: 121, distance: 52.6
click at [690, 238] on input "velen press" at bounding box center [530, 249] width 985 height 23
drag, startPoint x: 690, startPoint y: 121, endPoint x: 578, endPoint y: 126, distance: 112.1
click at [578, 126] on div "Maschine 909001322_Thyssengas GmbH_BGEA Velen (DE) 259bb4d1-24a0-4d0a-9cdd-a1b3…" at bounding box center [527, 169] width 978 height 182
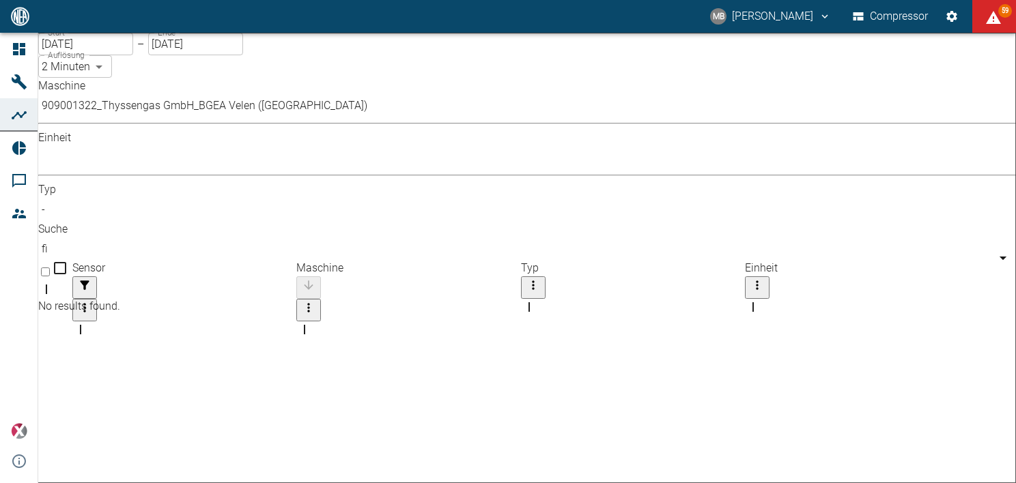
type input "f"
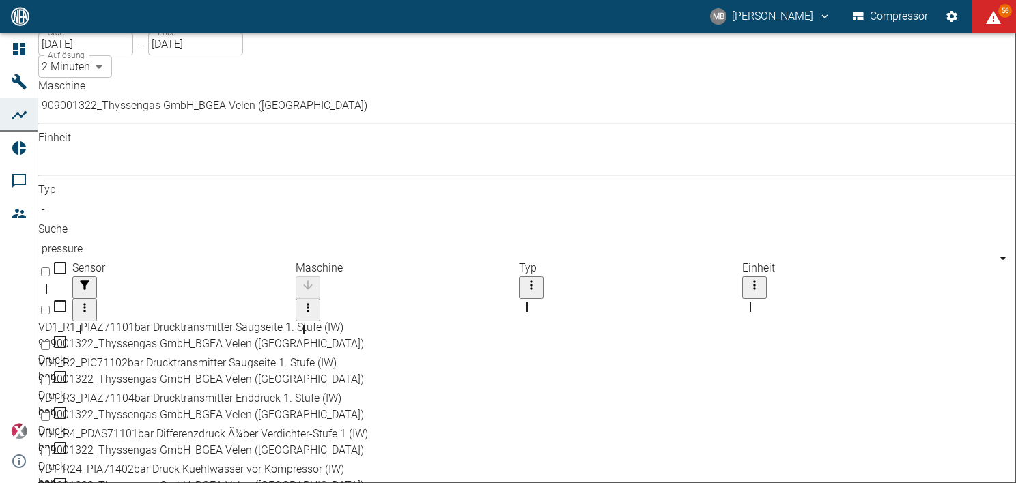
drag, startPoint x: 678, startPoint y: 124, endPoint x: 479, endPoint y: 100, distance: 200.1
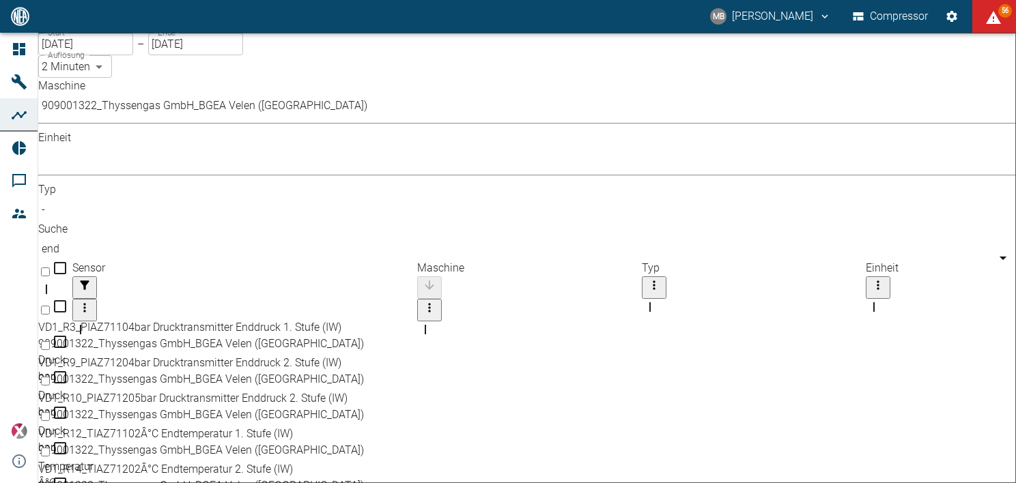
drag, startPoint x: 319, startPoint y: 162, endPoint x: 451, endPoint y: 173, distance: 133.0
click at [417, 322] on div "Sensor" at bounding box center [244, 341] width 345 height 38
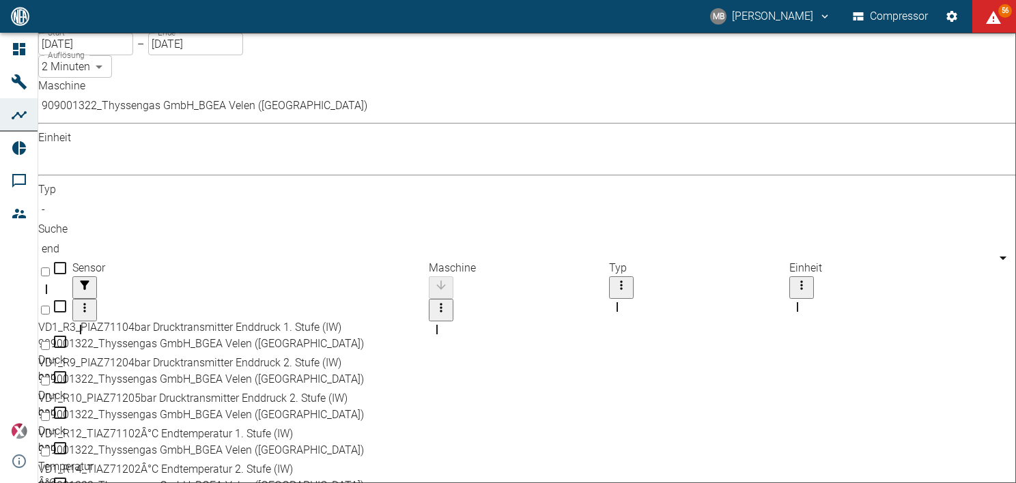
type input "end"
click at [50, 306] on input "Select row" at bounding box center [45, 310] width 9 height 9
checkbox input "false"
checkbox input "true"
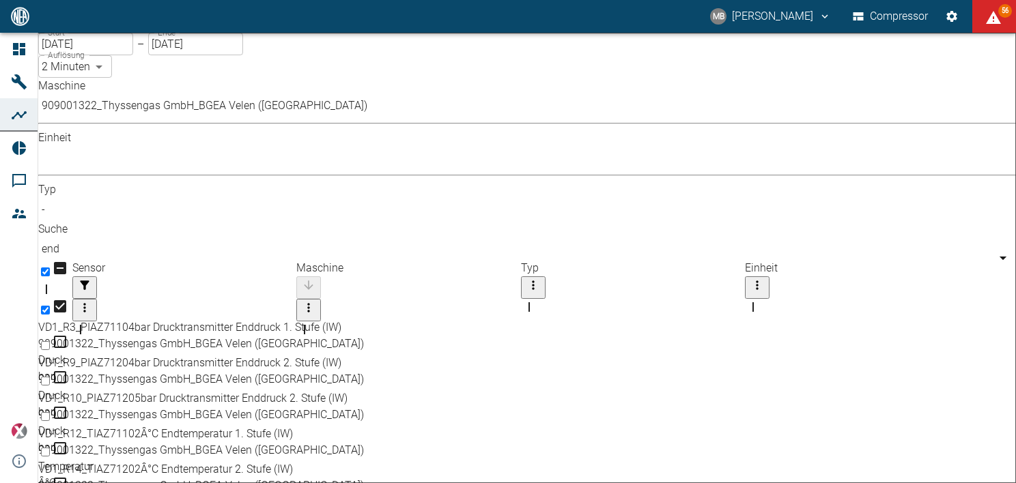
click at [50, 306] on input "Unselect row" at bounding box center [45, 310] width 9 height 9
checkbox input "true"
checkbox input "false"
drag, startPoint x: 66, startPoint y: 193, endPoint x: 63, endPoint y: 184, distance: 9.5
click at [50, 306] on input "Select row" at bounding box center [45, 310] width 9 height 9
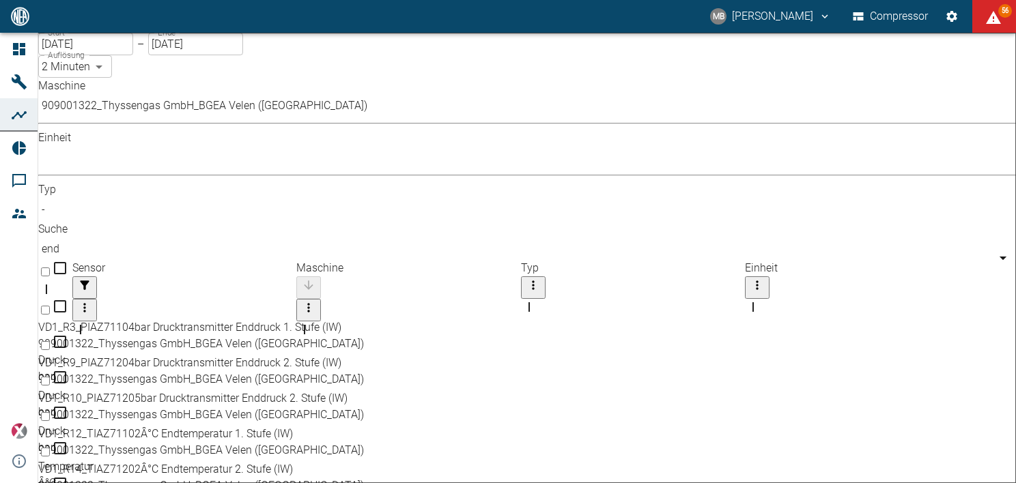
checkbox input "false"
checkbox input "true"
drag, startPoint x: 630, startPoint y: 120, endPoint x: 595, endPoint y: 125, distance: 34.5
click at [595, 125] on div "Maschine 909001322_Thyssengas GmbH_BGEA Velen (DE) 259bb4d1-24a0-4d0a-9cdd-a1b3…" at bounding box center [527, 169] width 978 height 182
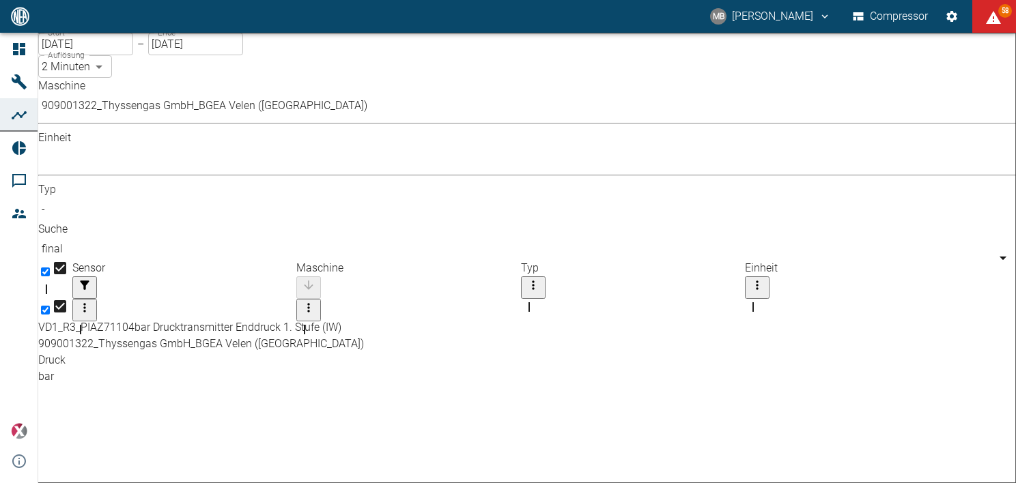
drag, startPoint x: 642, startPoint y: 125, endPoint x: 533, endPoint y: 128, distance: 109.3
click at [533, 128] on div "Maschine 909001322_Thyssengas GmbH_BGEA Velen (DE) 259bb4d1-24a0-4d0a-9cdd-a1b3…" at bounding box center [527, 169] width 978 height 182
type input "temper"
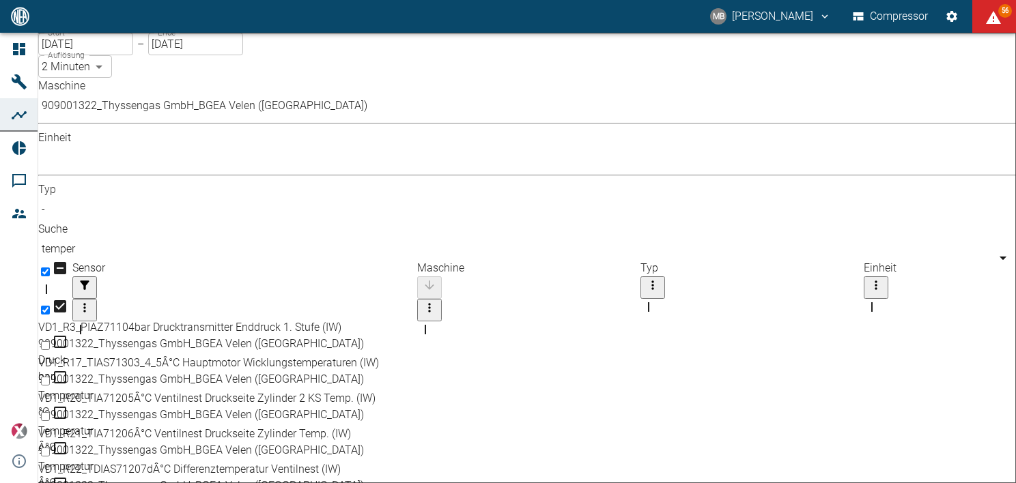
drag, startPoint x: 312, startPoint y: 158, endPoint x: 520, endPoint y: 219, distance: 216.3
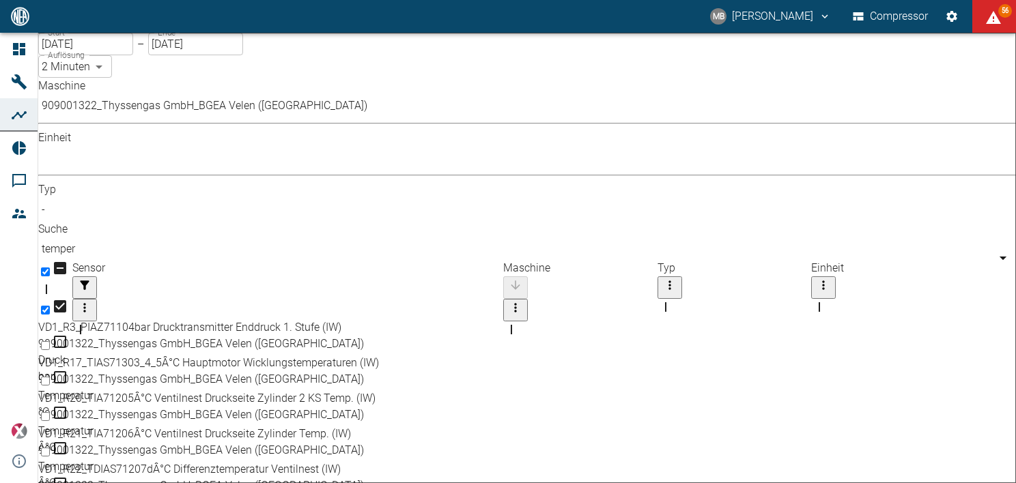
drag, startPoint x: 985, startPoint y: 208, endPoint x: 989, endPoint y: 241, distance: 33.7
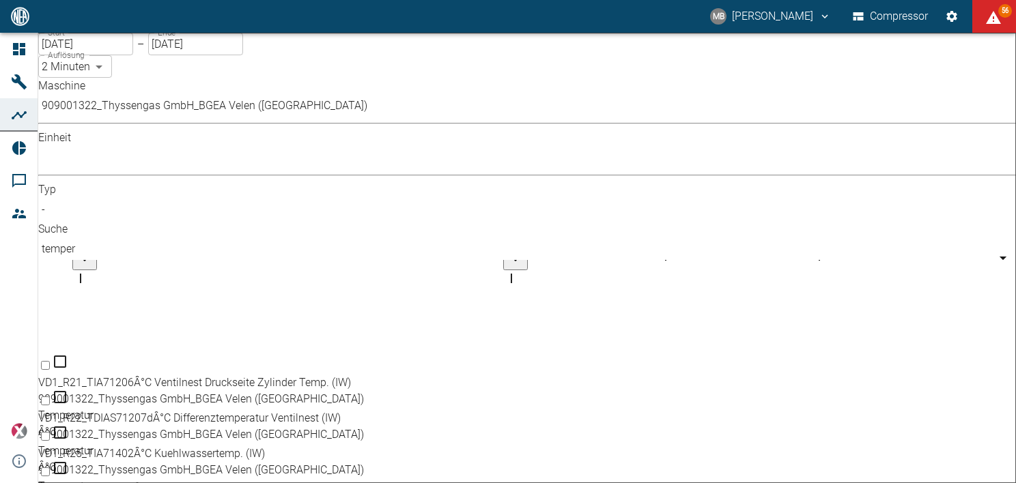
scroll to position [126, 0]
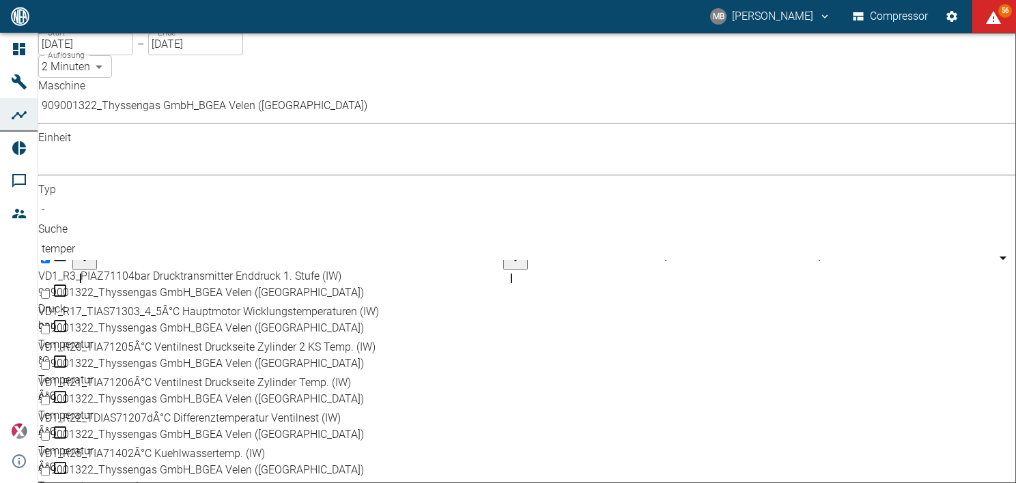
checkbox input "true"
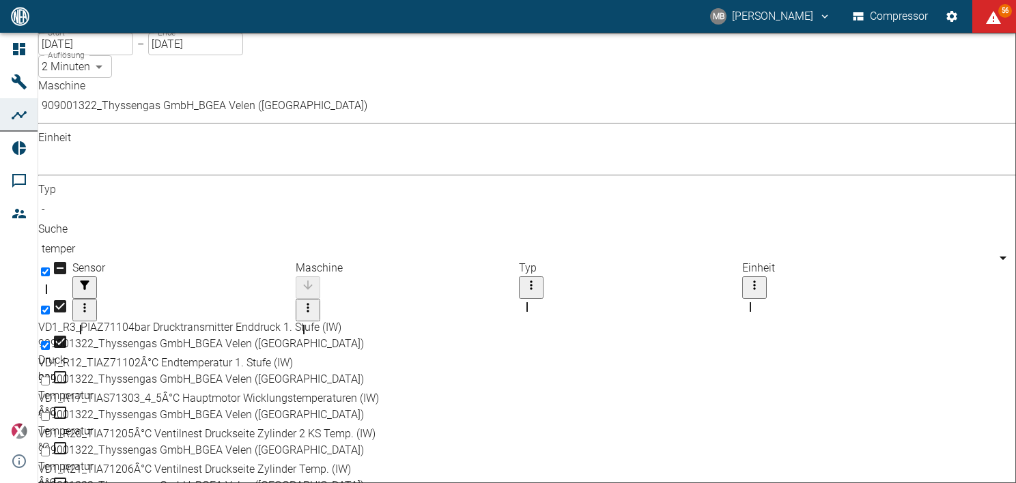
scroll to position [0, 0]
drag, startPoint x: 672, startPoint y: 120, endPoint x: 520, endPoint y: 117, distance: 152.3
click at [520, 117] on div "Maschine 909001322_Thyssengas GmbH_BGEA Velen (DE) 259bb4d1-24a0-4d0a-9cdd-a1b3…" at bounding box center [527, 169] width 978 height 182
type input "speed"
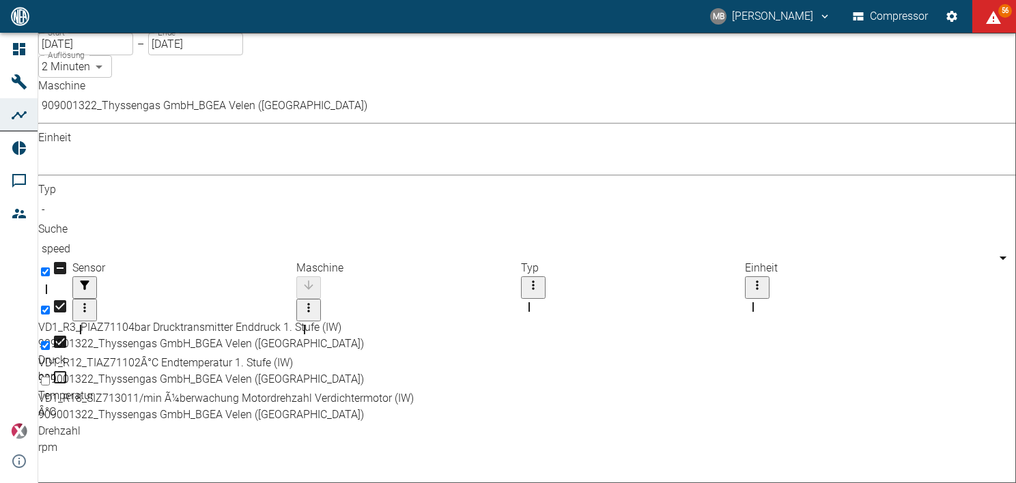
click at [50, 377] on input "Select row" at bounding box center [45, 381] width 9 height 9
checkbox input "true"
click at [1011, 316] on div "Start [DATE] Start – Ende [DATE] Ende Auflösung 2 Minuten 2min Auflösung Maschi…" at bounding box center [527, 360] width 978 height 654
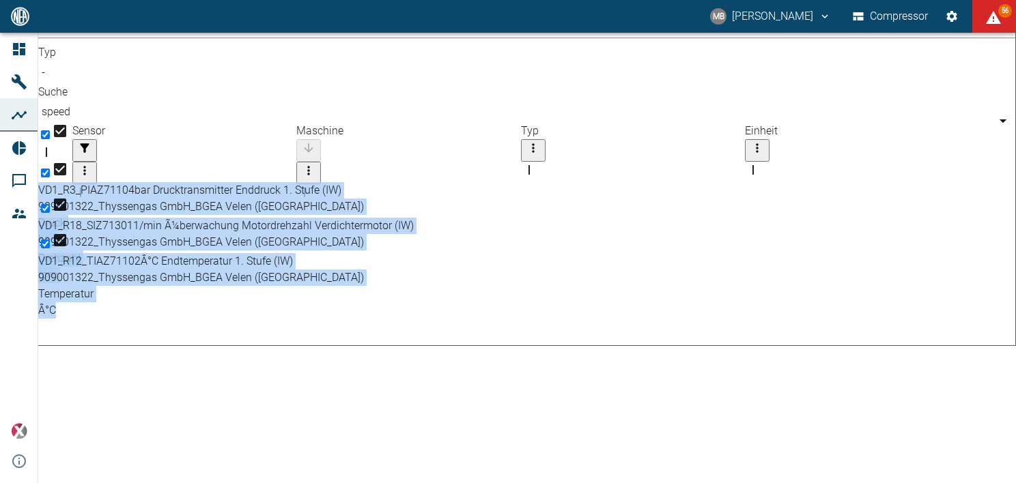
drag, startPoint x: 1012, startPoint y: 314, endPoint x: 1004, endPoint y: 140, distance: 174.3
click at [1004, 140] on div "Start [DATE] Start – Ende [DATE] Ende Auflösung 2 Minuten 2min Auflösung Maschi…" at bounding box center [527, 223] width 978 height 654
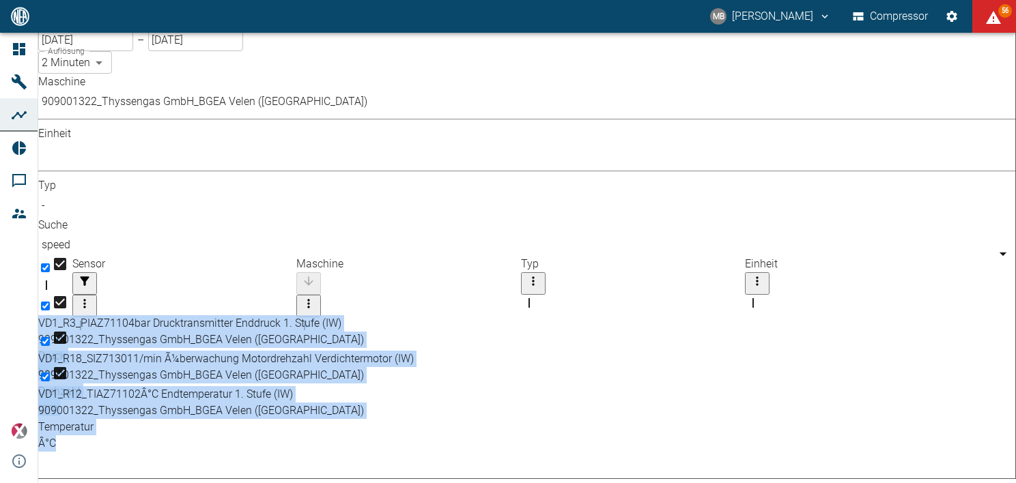
scroll to position [0, 0]
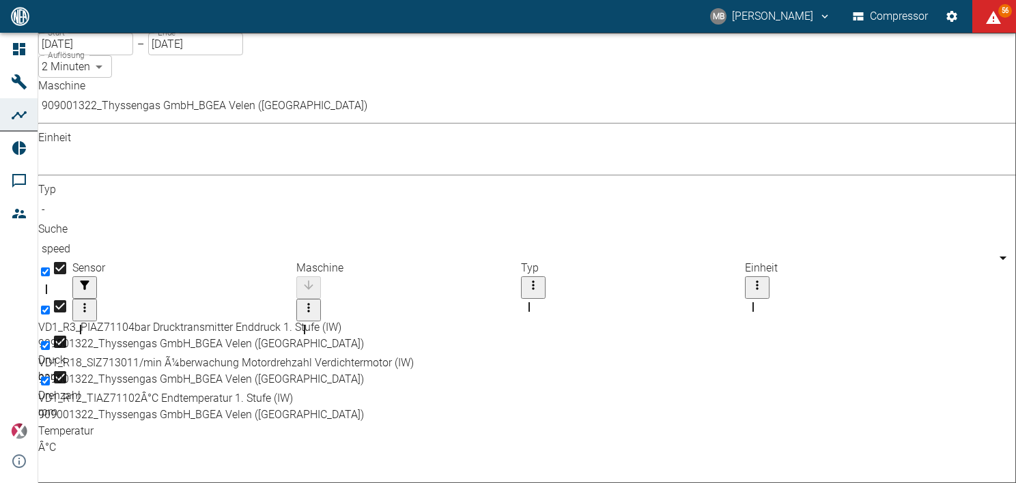
drag, startPoint x: 654, startPoint y: 126, endPoint x: 589, endPoint y: 131, distance: 64.4
click at [589, 131] on div "Maschine 909001322_Thyssengas GmbH_BGEA Velen (DE) 259bb4d1-24a0-4d0a-9cdd-a1b3…" at bounding box center [527, 169] width 978 height 182
type input "d"
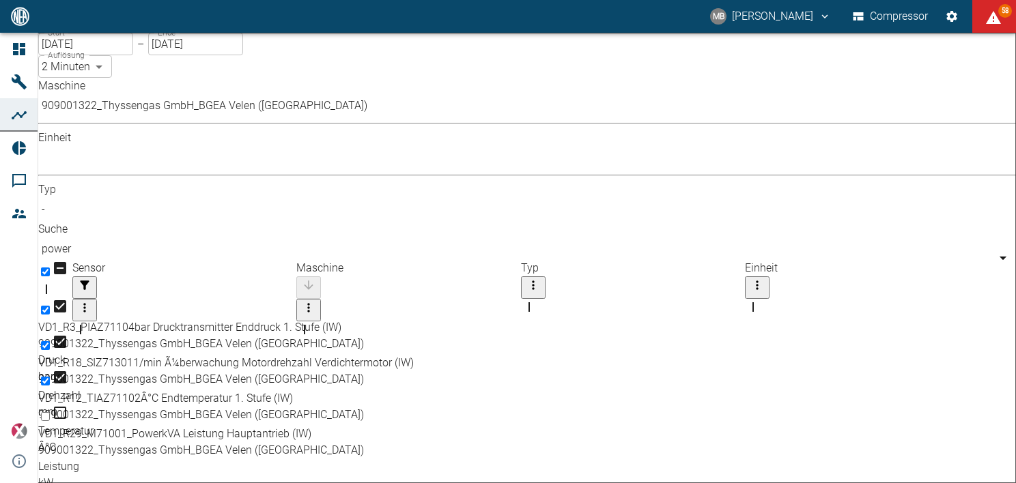
type input "power"
click at [50, 412] on input "Select row" at bounding box center [45, 416] width 9 height 9
checkbox input "true"
drag, startPoint x: 1009, startPoint y: 125, endPoint x: 1009, endPoint y: 142, distance: 17.1
click at [1009, 142] on div "Start [DATE] Start – Ende [DATE] Ende Auflösung 2 Minuten 2min Auflösung Maschi…" at bounding box center [527, 360] width 978 height 654
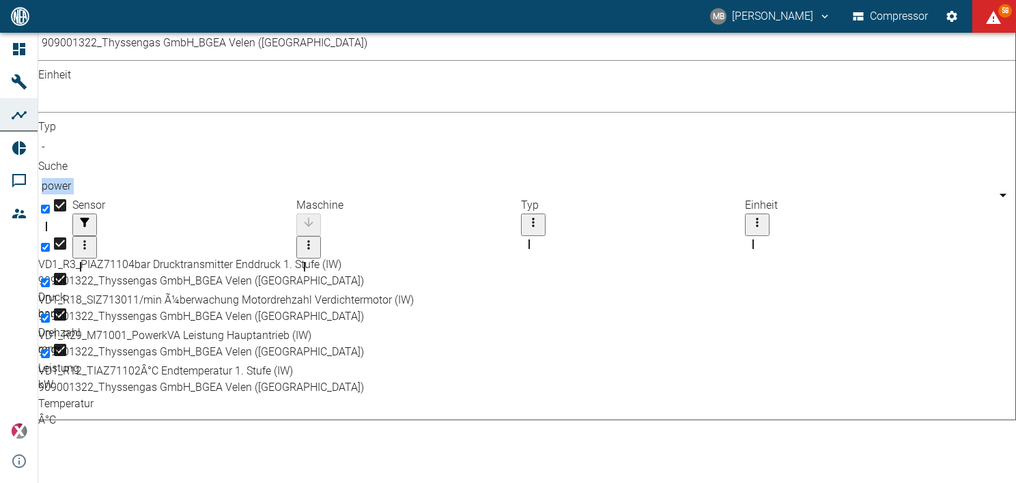
scroll to position [137, 0]
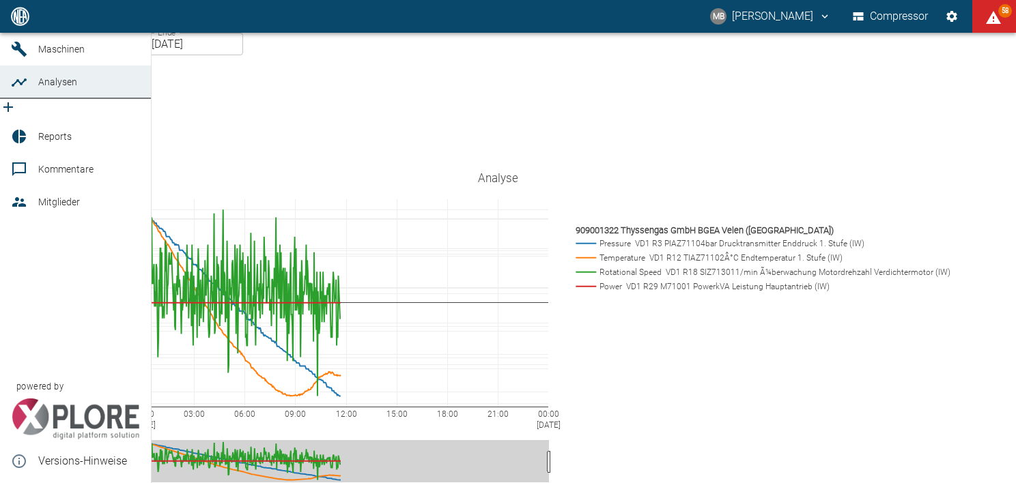
click at [72, 145] on span "Reports" at bounding box center [89, 136] width 102 height 16
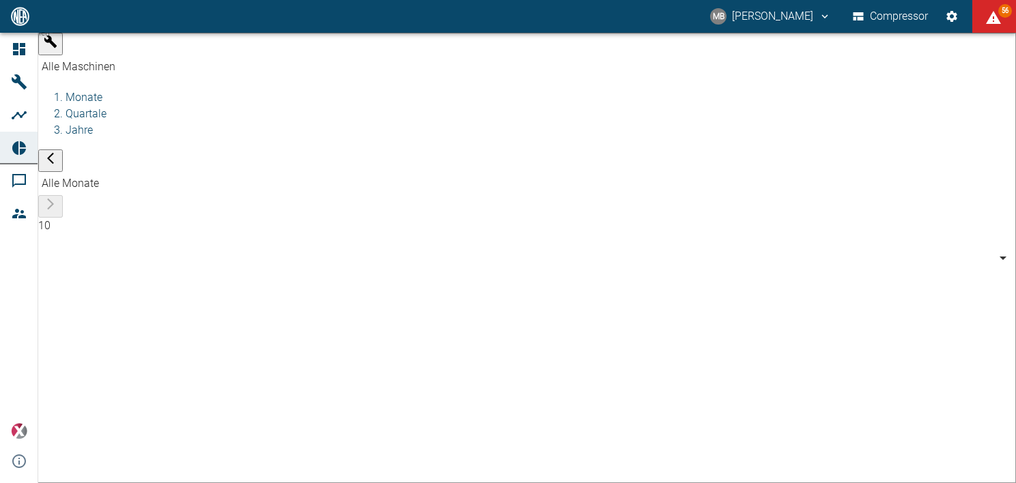
type input "d323cb37-0897-47d8-890e-65236b20deb2"
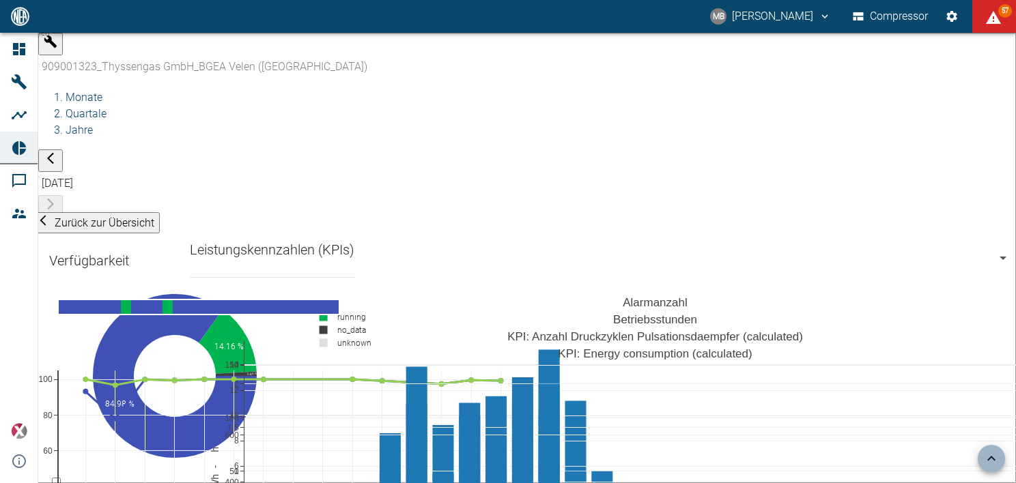
scroll to position [610, 0]
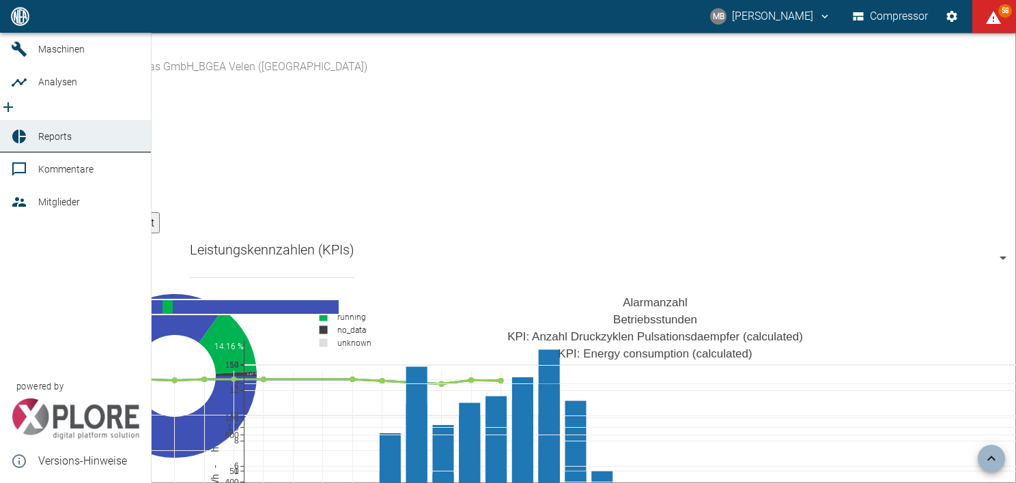
click at [12, 153] on link "Reports" at bounding box center [75, 136] width 151 height 33
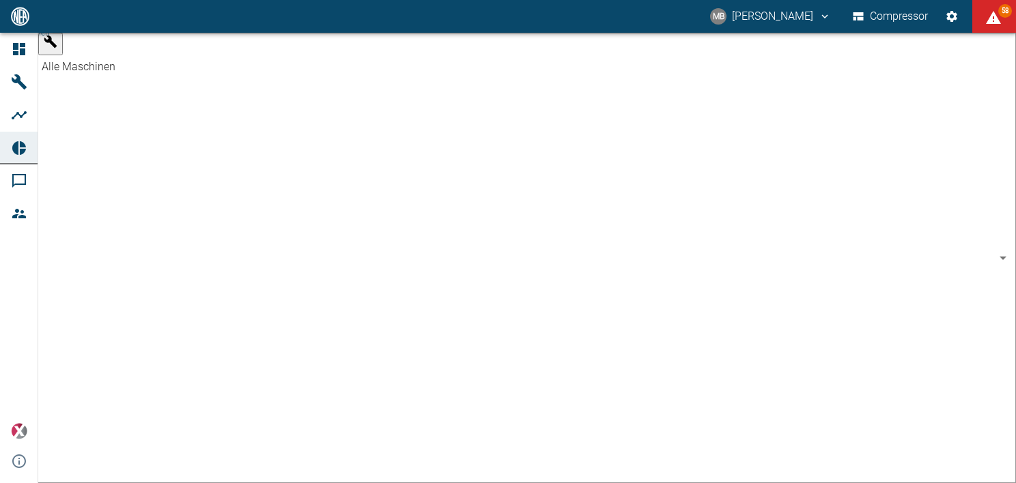
click at [184, 42] on body "MB [PERSON_NAME] Compressor 58 Dashboard Maschinen Analysen Reports Kommentare …" at bounding box center [508, 241] width 1016 height 483
type input "62df7942-7815-4ccf-a722-4ba74b721732"
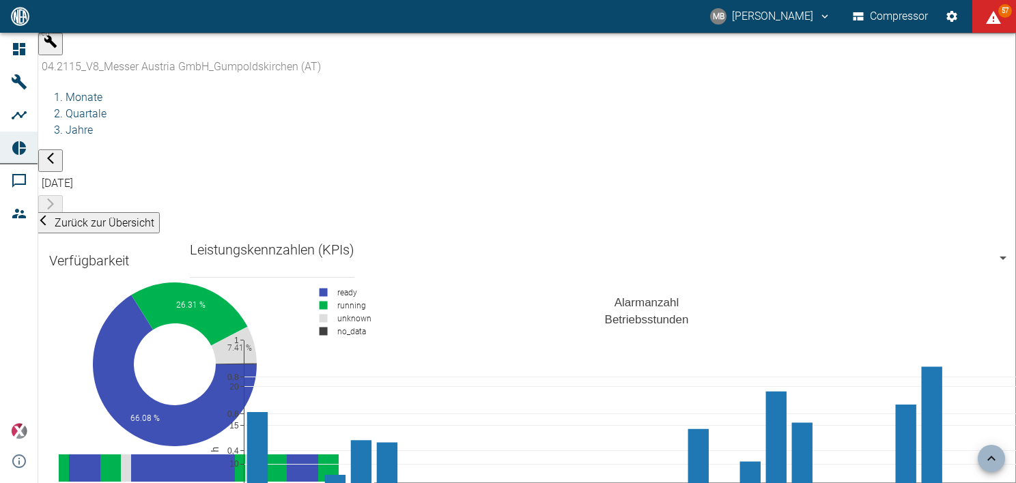
scroll to position [923, 0]
